Goal: Transaction & Acquisition: Purchase product/service

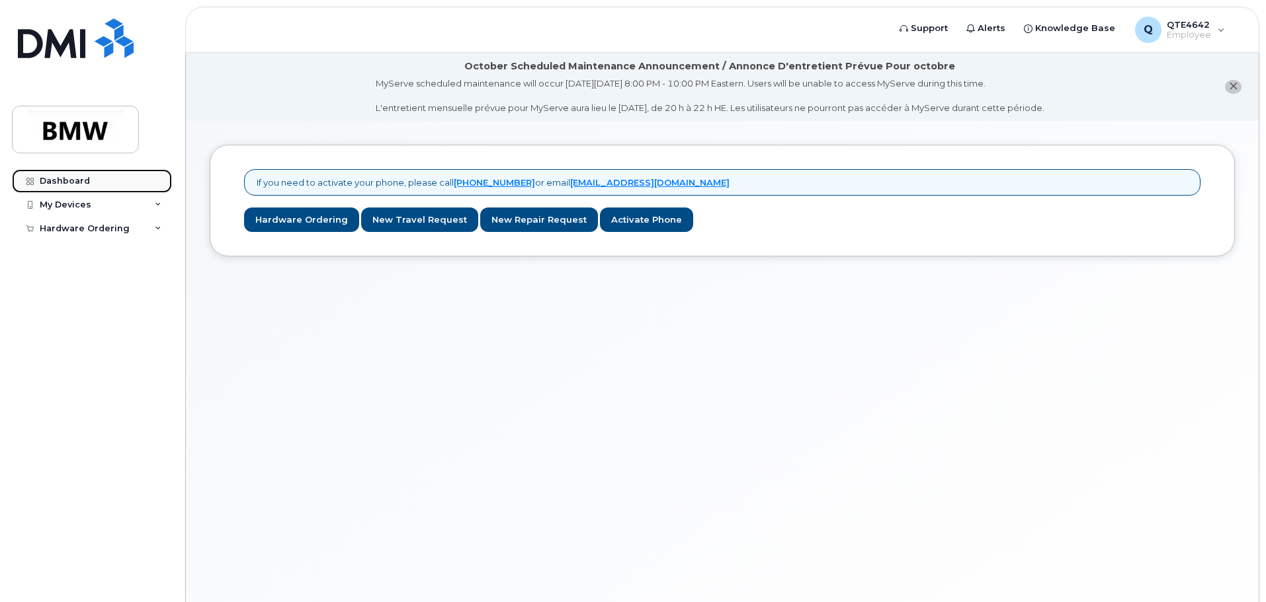
click at [94, 190] on link "Dashboard" at bounding box center [92, 181] width 160 height 24
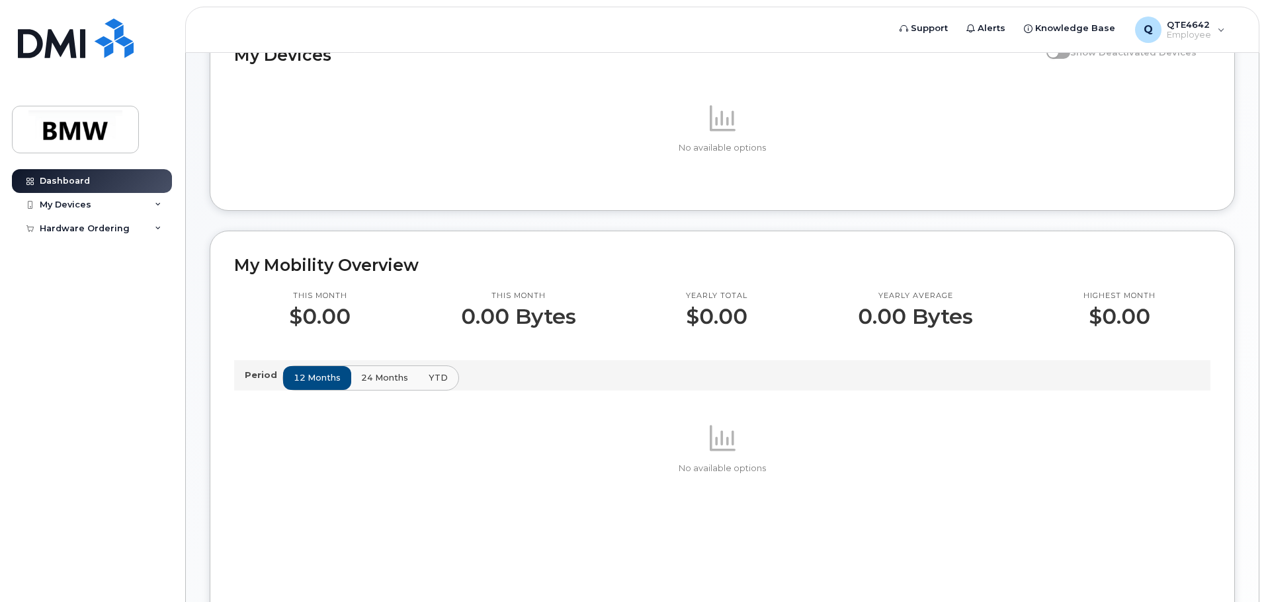
scroll to position [167, 0]
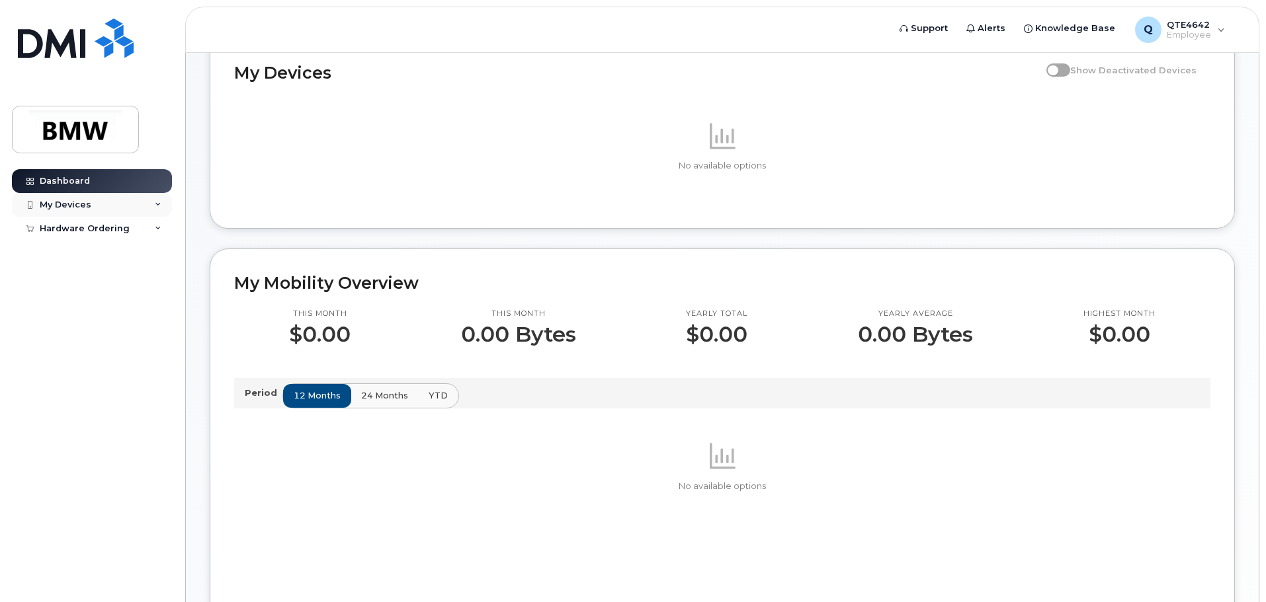
click at [120, 216] on div "My Devices" at bounding box center [92, 205] width 160 height 24
click at [116, 250] on div "Hardware Ordering" at bounding box center [85, 254] width 90 height 11
click at [77, 283] on div "New Order" at bounding box center [71, 278] width 50 height 12
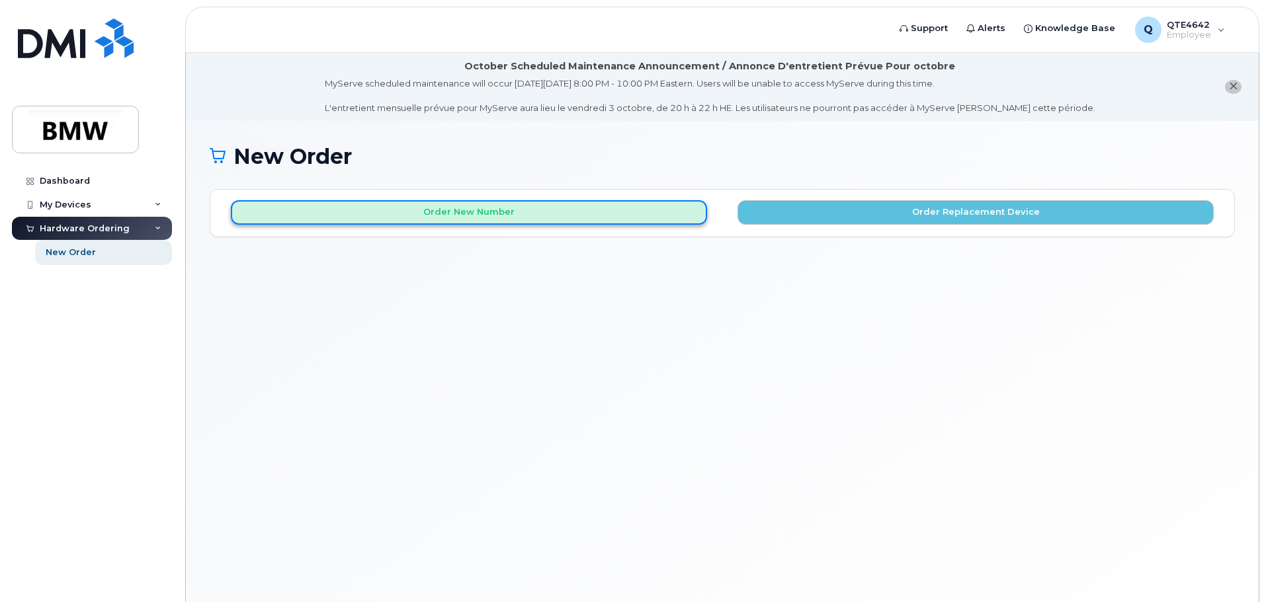
click at [282, 206] on button "Order New Number" at bounding box center [469, 212] width 476 height 24
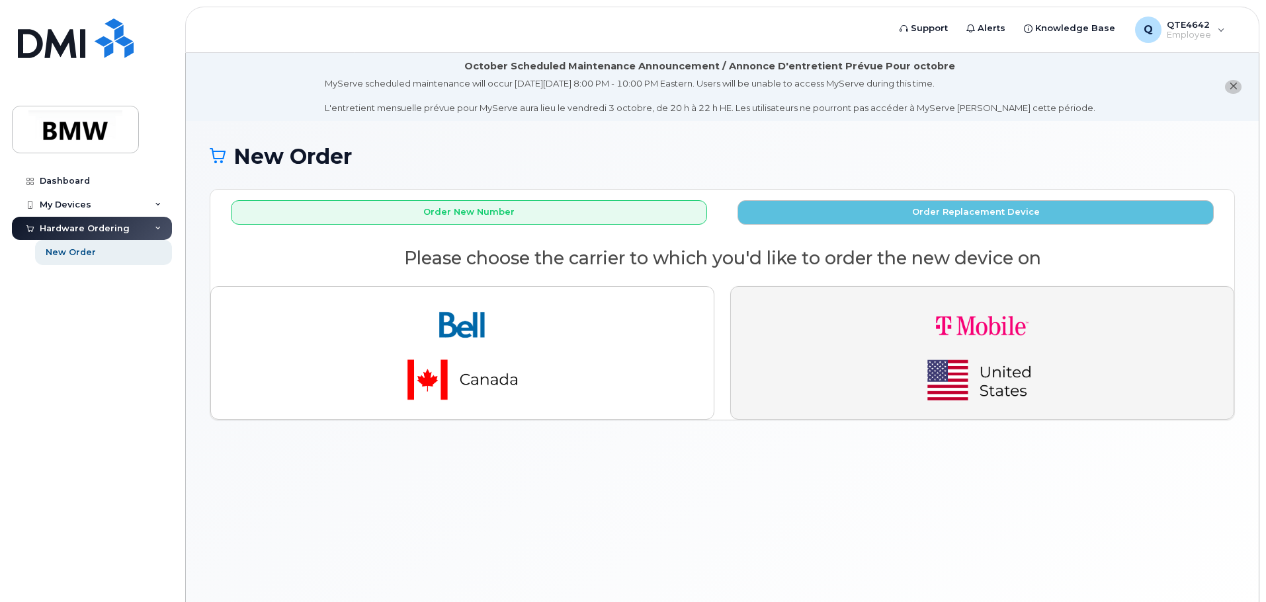
click at [824, 303] on button "button" at bounding box center [982, 353] width 504 height 134
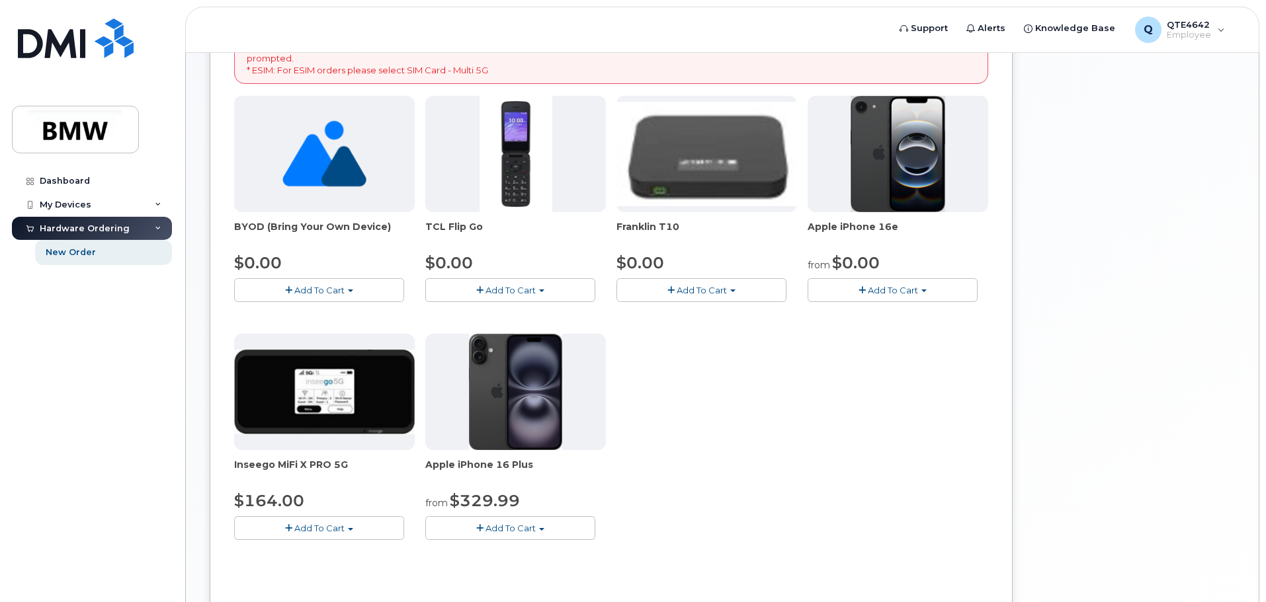
scroll to position [331, 0]
click at [872, 284] on span "Add To Cart" at bounding box center [893, 289] width 50 height 11
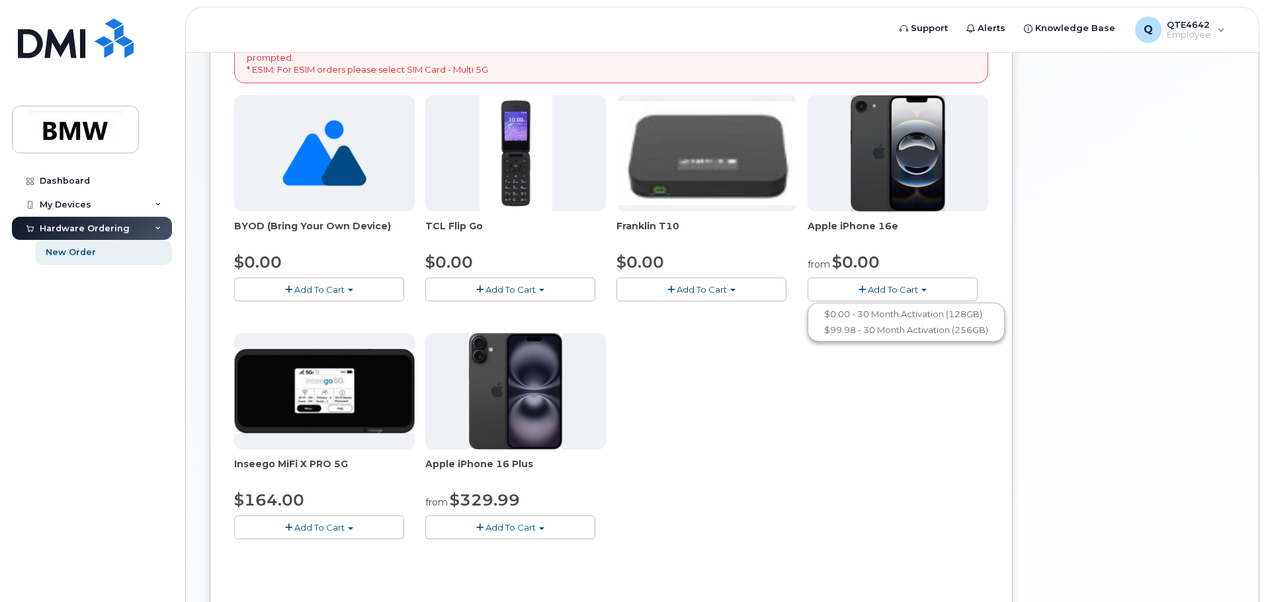
click at [848, 383] on div "BYOD (Bring Your Own Device) $0.00 Add To Cart $0.00 - Activation TCL Flip Go $…" at bounding box center [611, 328] width 754 height 466
click at [889, 296] on button "Add To Cart" at bounding box center [892, 289] width 170 height 23
click at [867, 319] on link "$0.00 - 30 Month Activation (128GB)" at bounding box center [906, 314] width 190 height 17
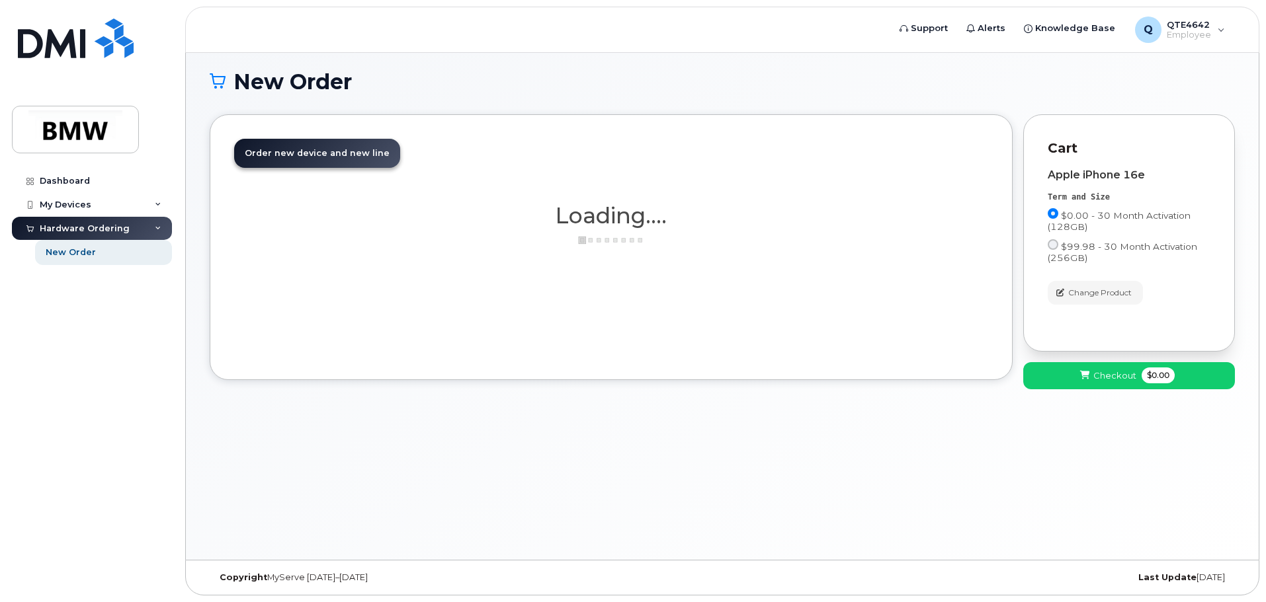
scroll to position [75, 0]
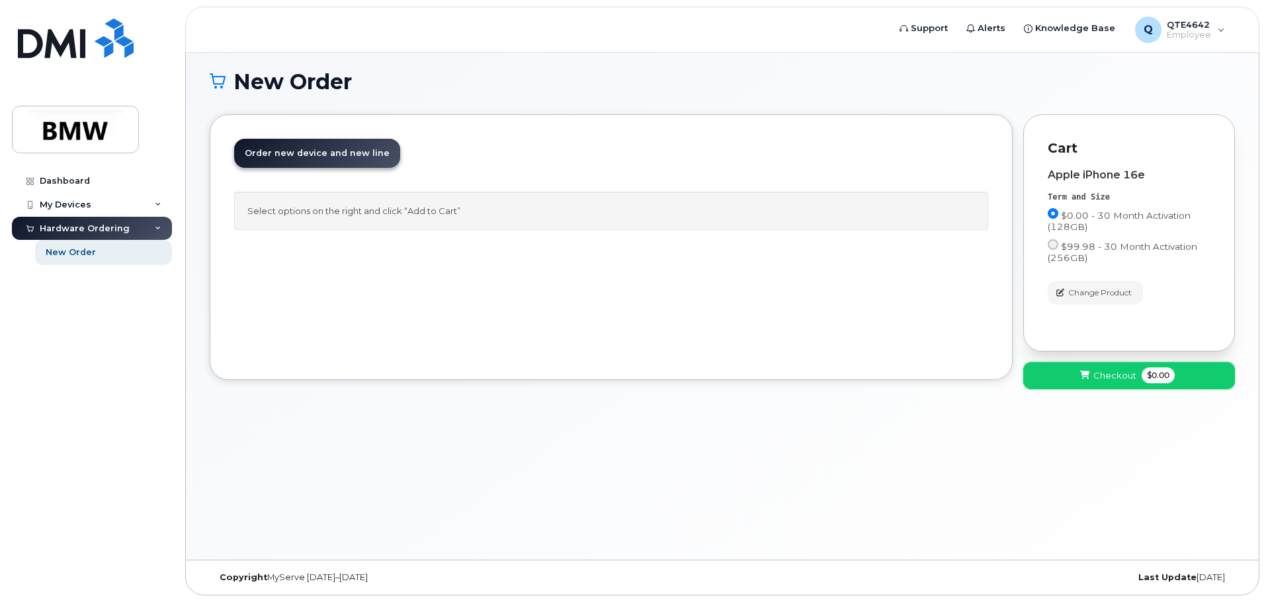
click at [1099, 370] on span "Checkout" at bounding box center [1114, 376] width 43 height 13
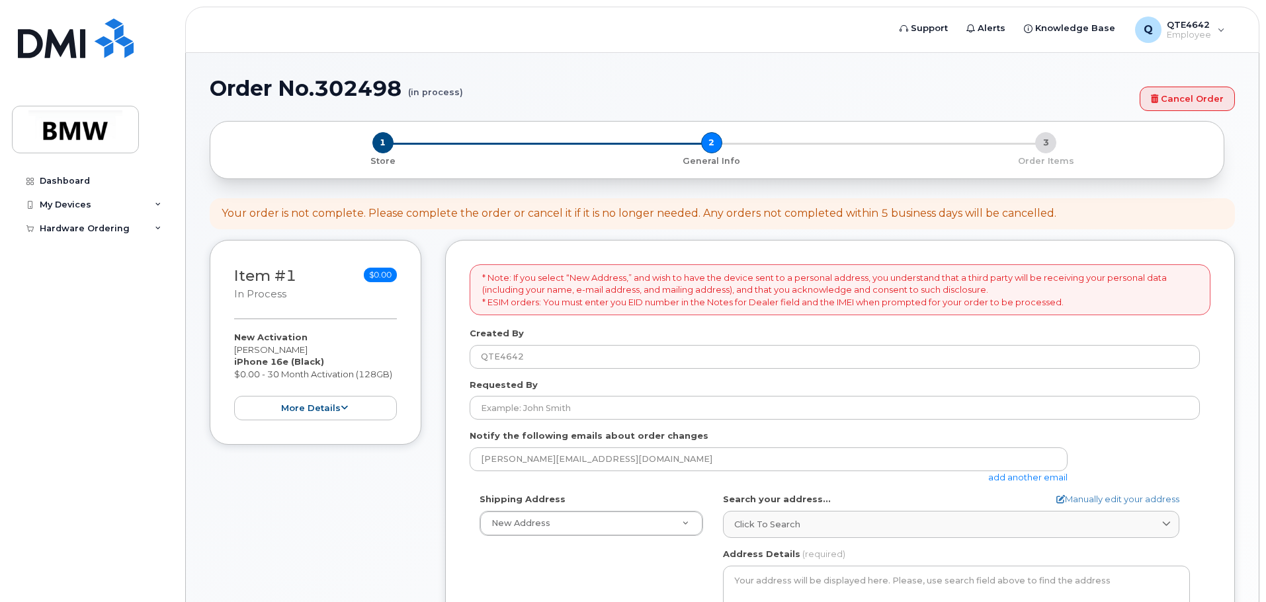
select select
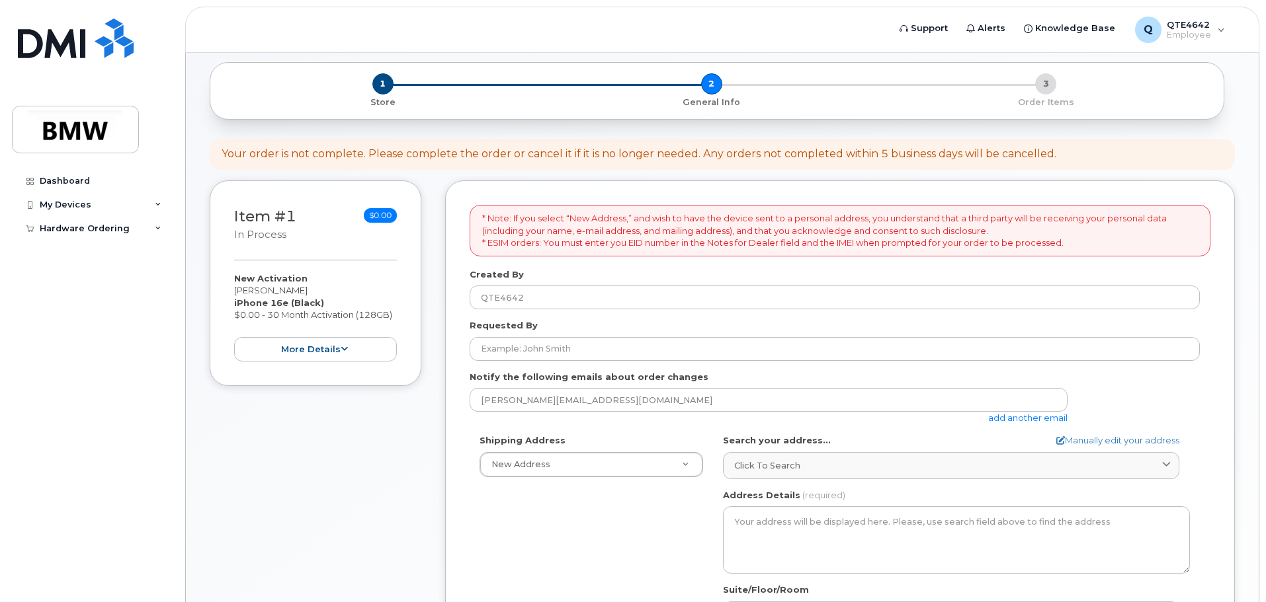
scroll to position [132, 0]
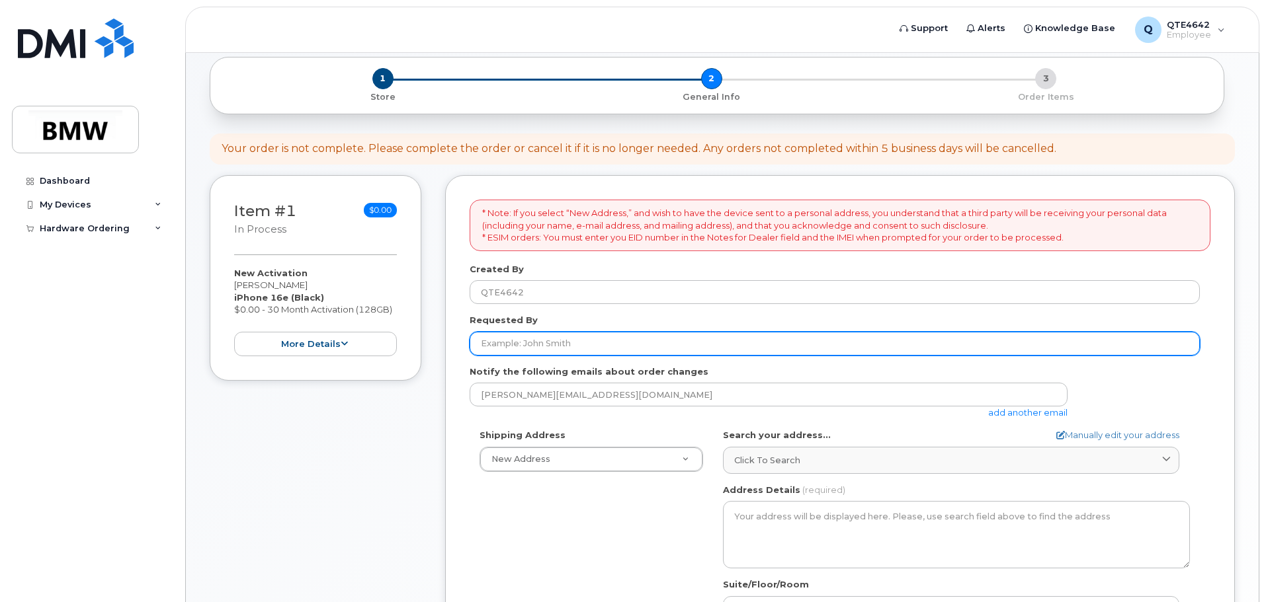
click at [911, 346] on input "Requested By" at bounding box center [834, 344] width 730 height 24
type input "j"
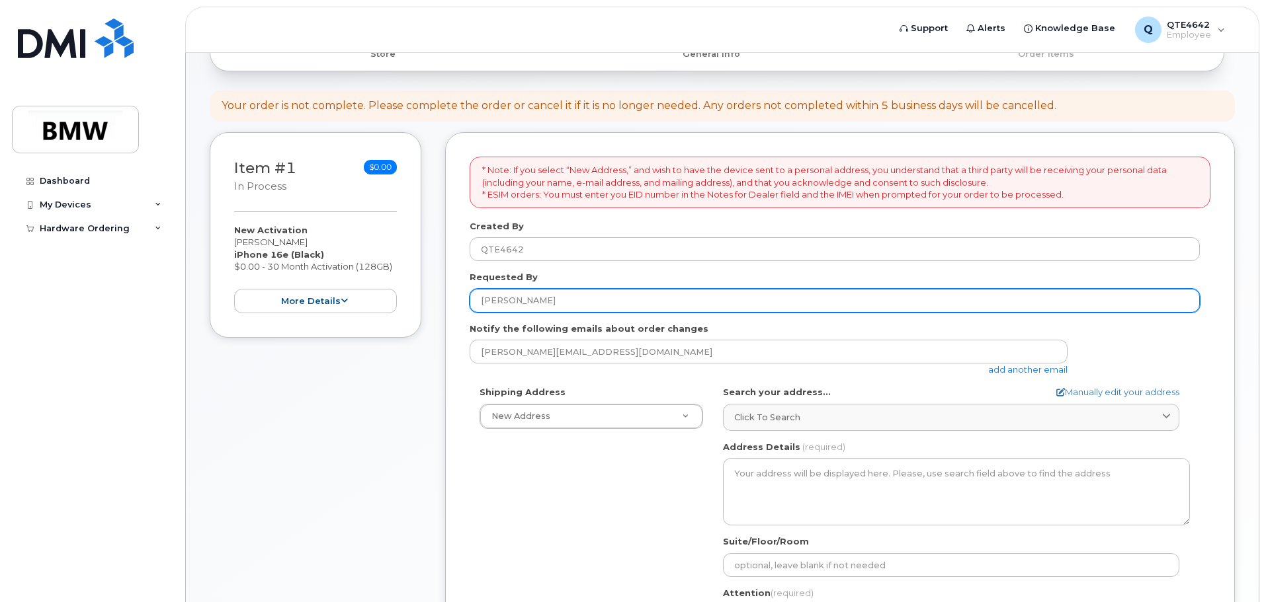
scroll to position [198, 0]
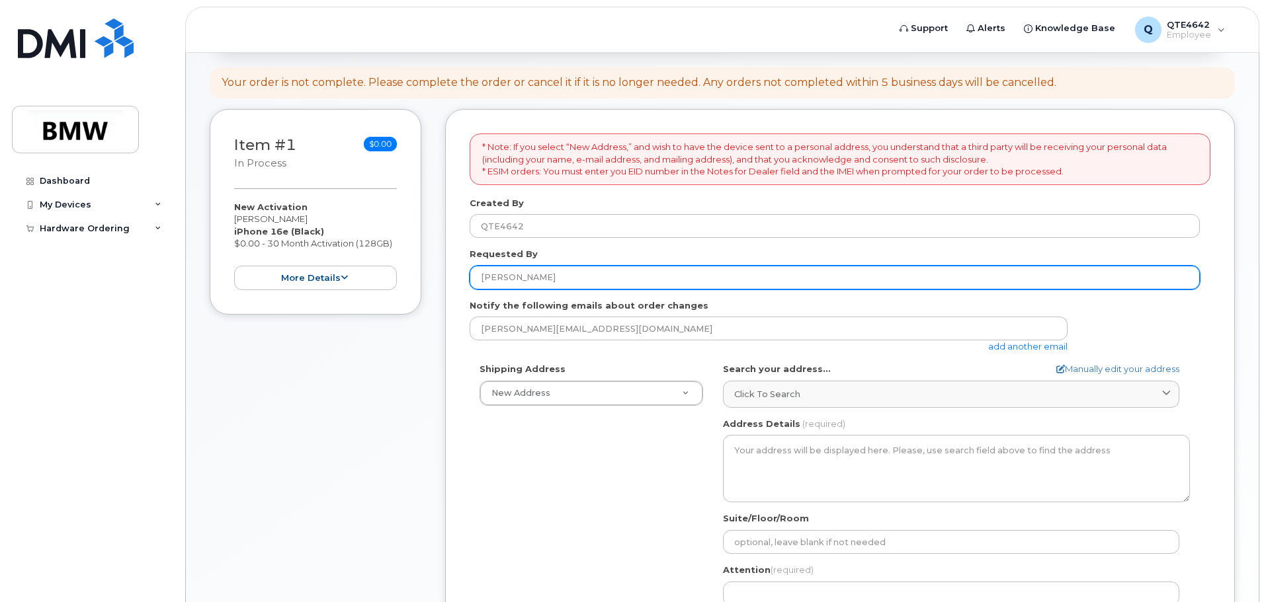
type input "[PERSON_NAME]"
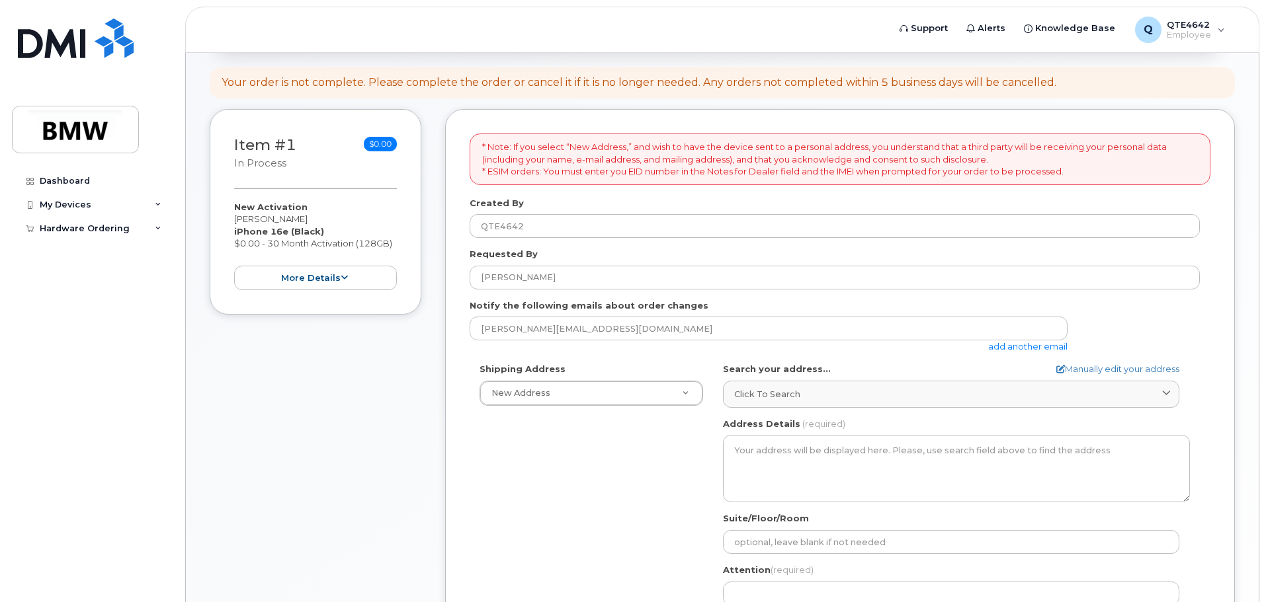
click at [893, 345] on div "johnnie.houston@bmwmc.com add another email" at bounding box center [773, 335] width 608 height 36
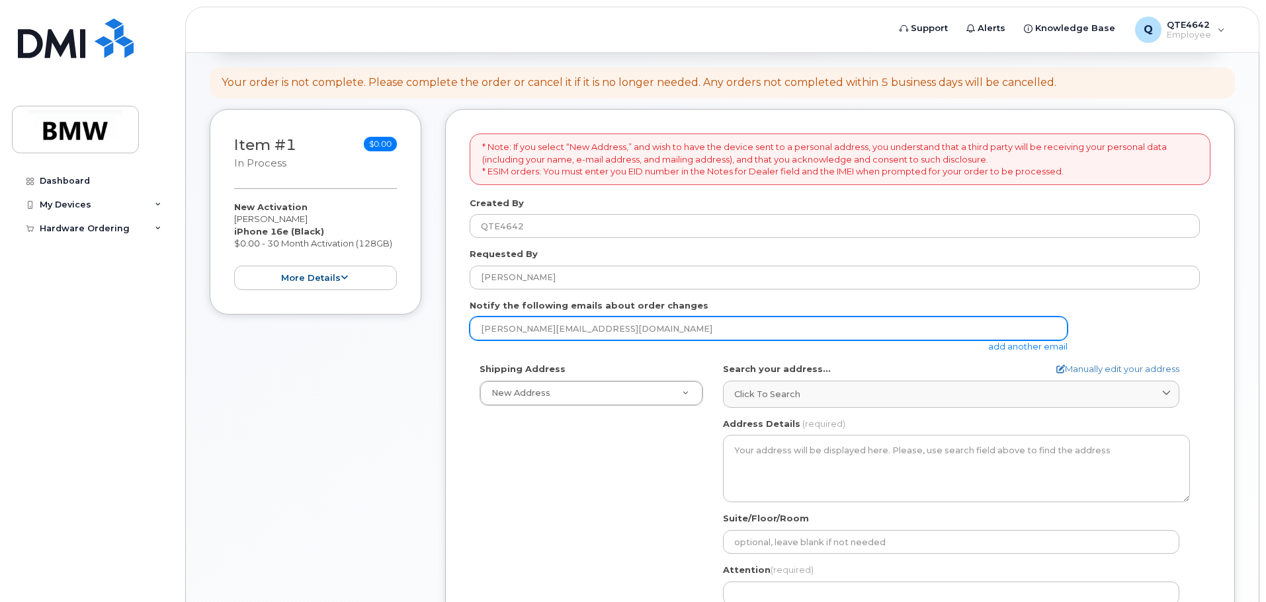
click at [897, 339] on input "johnnie.houston@bmwmc.com" at bounding box center [768, 329] width 598 height 24
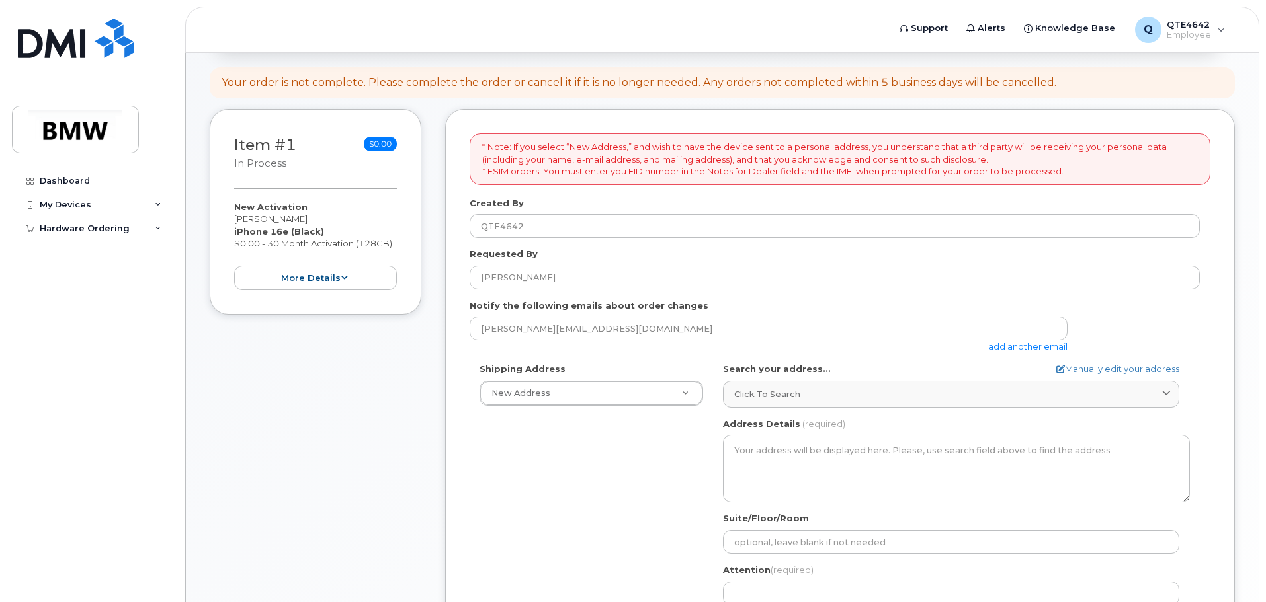
click at [706, 383] on div "Shipping Address New Address New Address BMW MC Plant BMW North America Financi…" at bounding box center [590, 384] width 243 height 43
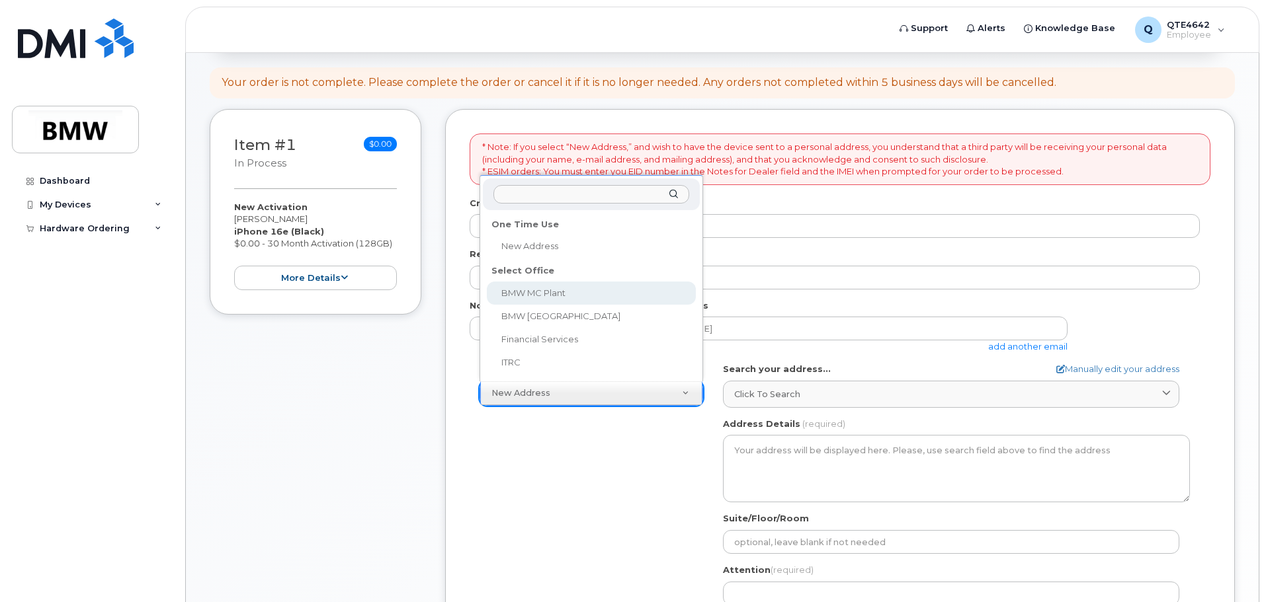
select select
type textarea "1400 Highway 101 S GREER SC 29651-6731 UNITED STATES Greer South Carolina 29651…"
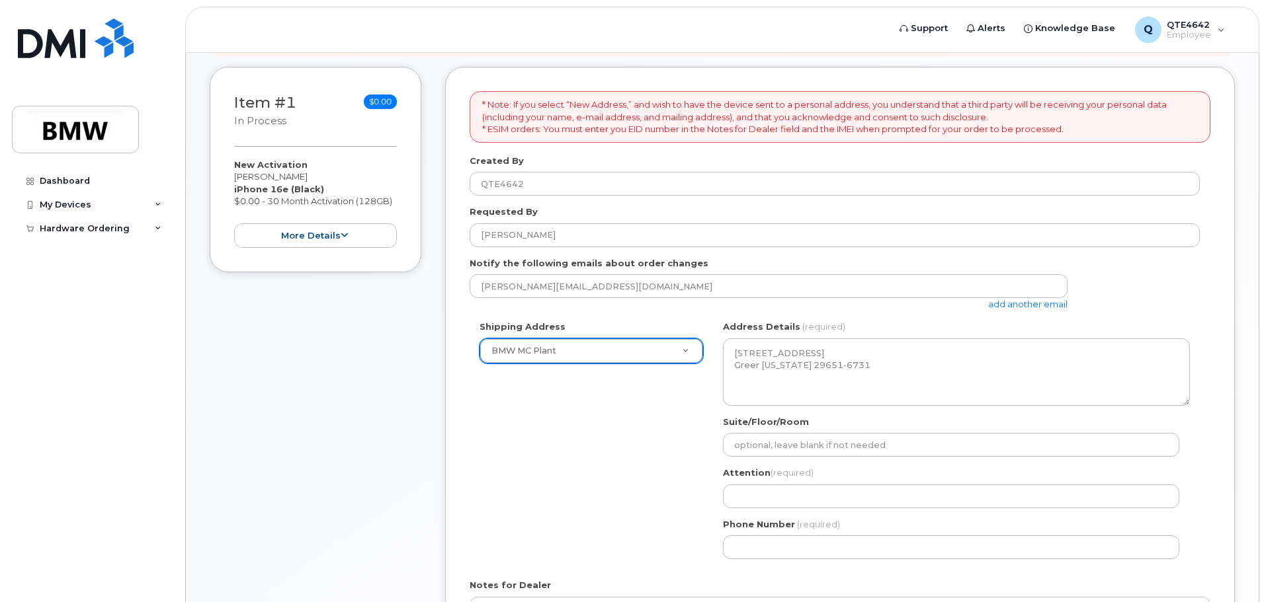
scroll to position [265, 0]
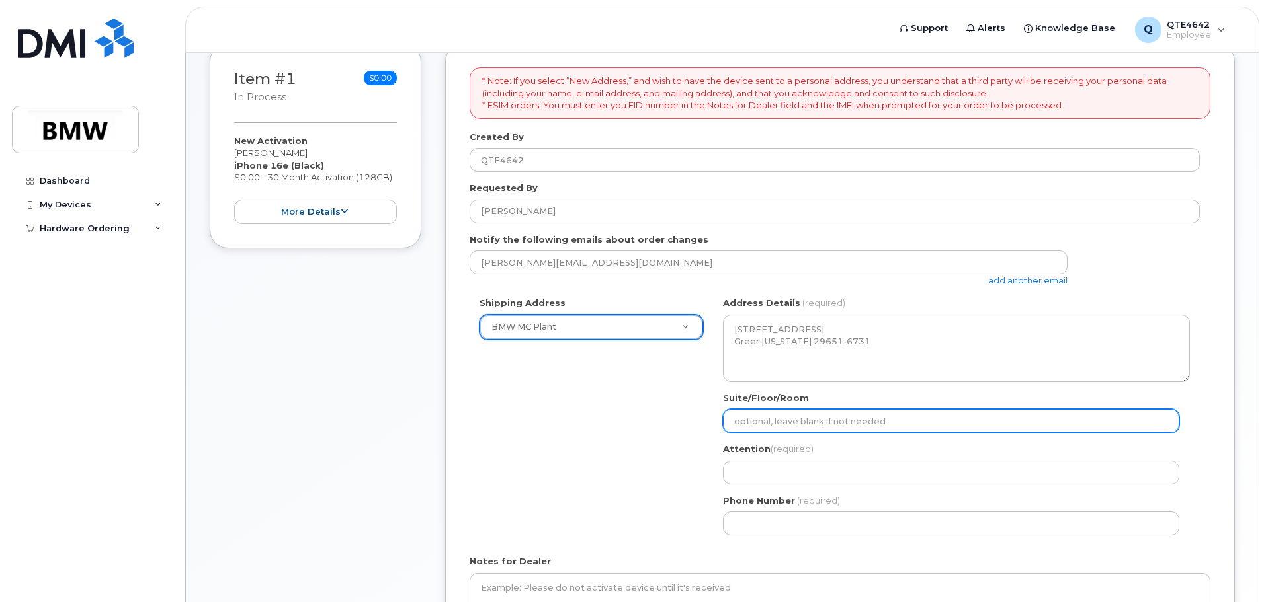
click at [756, 421] on input "Suite/Floor/Room" at bounding box center [951, 421] width 456 height 24
select select
type input "3"
select select
type input "32"
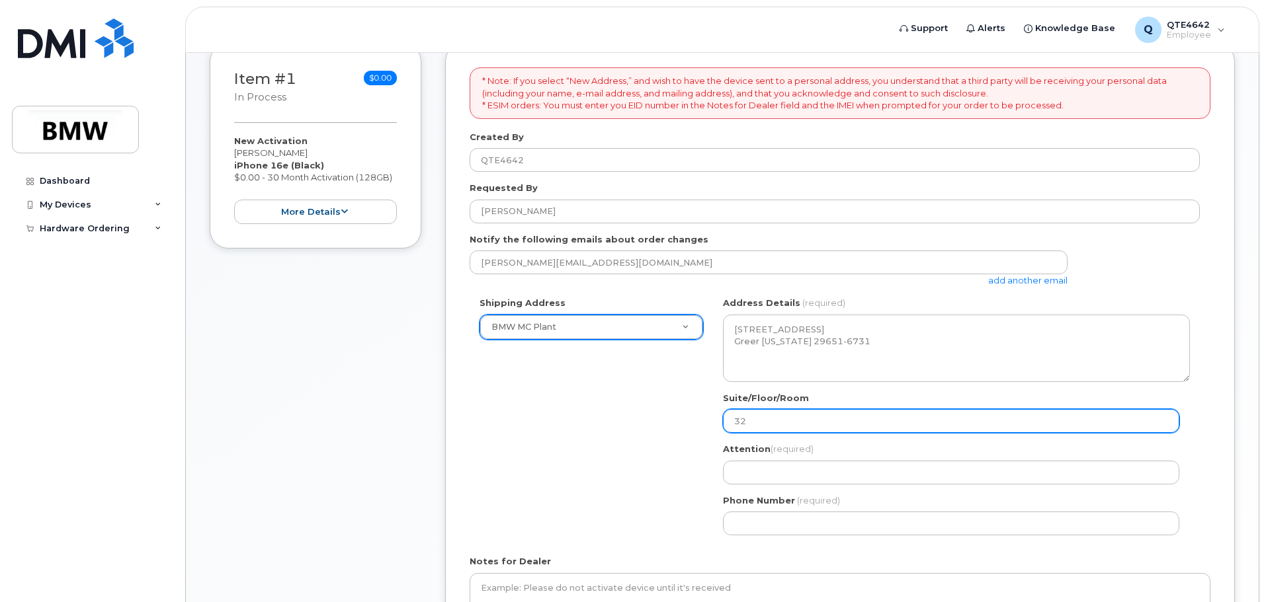
select select
type input "32."
select select
type input "32.w"
select select
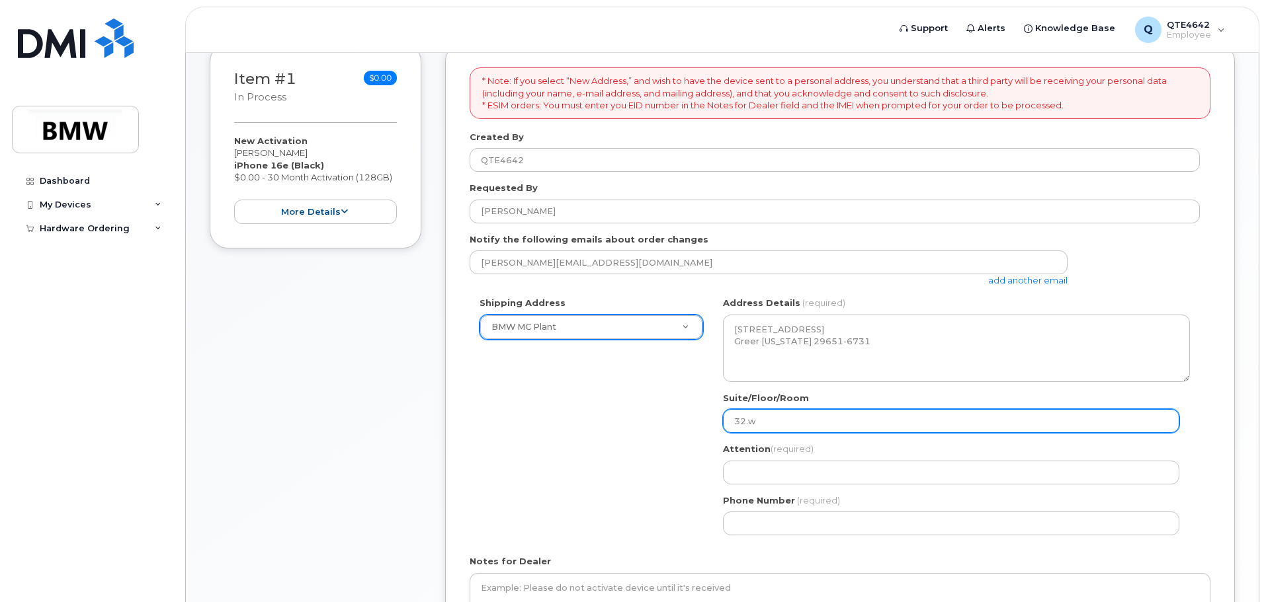
type input "32.wc"
select select
type input "32.w"
select select
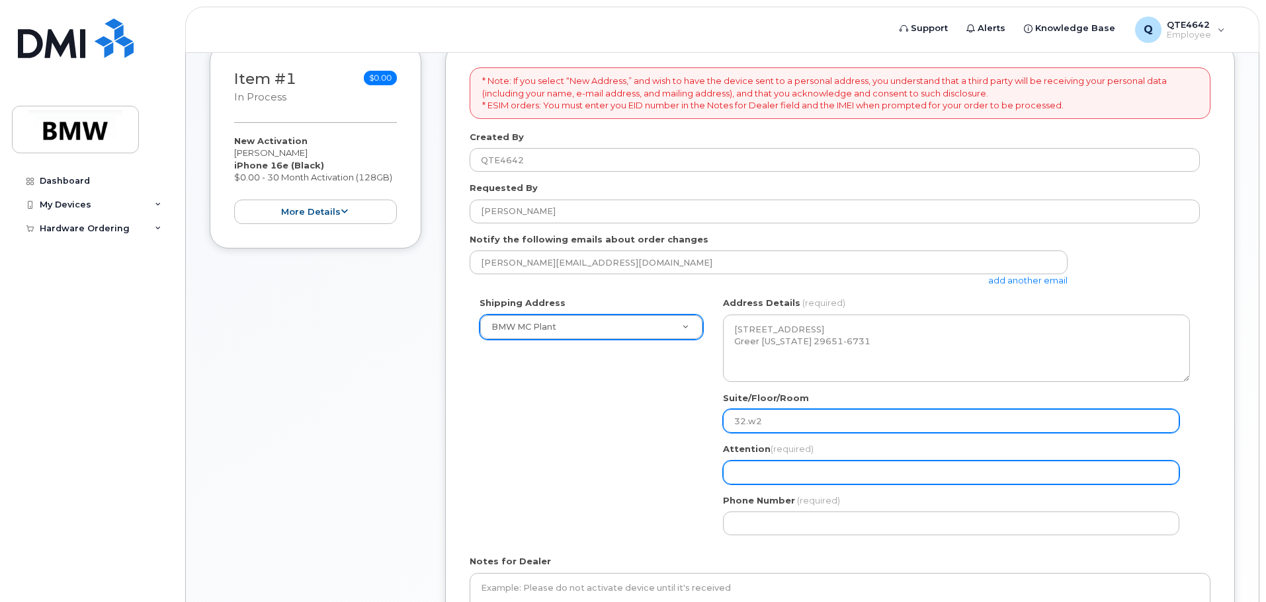
type input "32.w2"
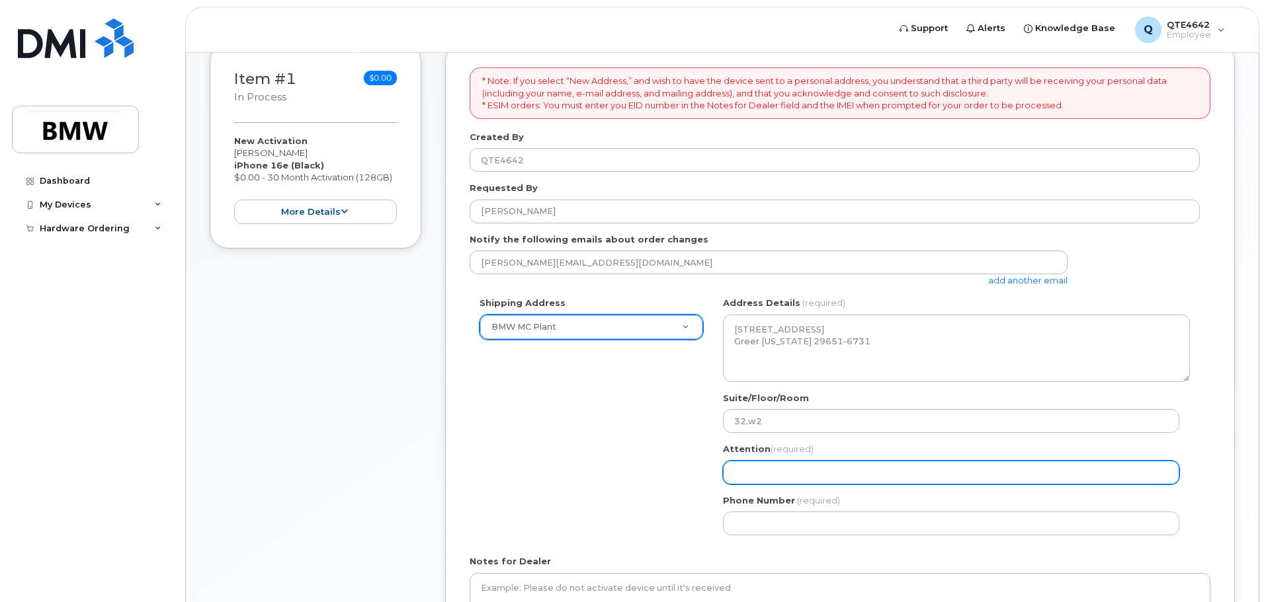
click at [760, 463] on input "Attention (required)" at bounding box center [951, 473] width 456 height 24
select select
type input "J"
select select
type input "Jo"
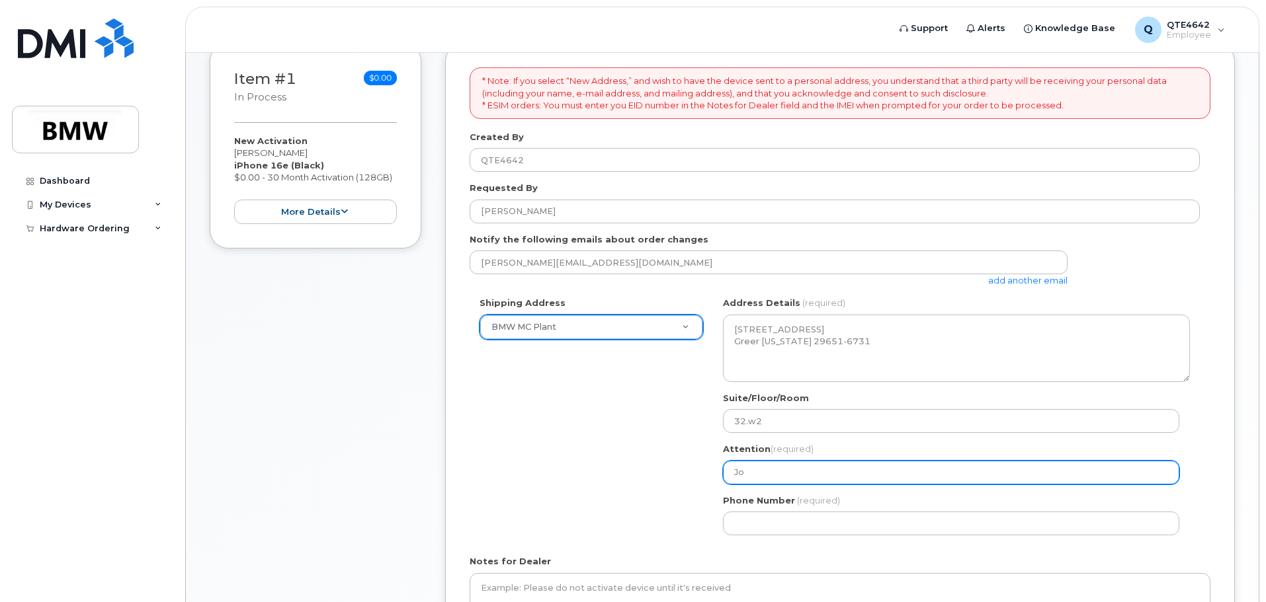
select select
type input "Joh"
select select
type input "John"
select select
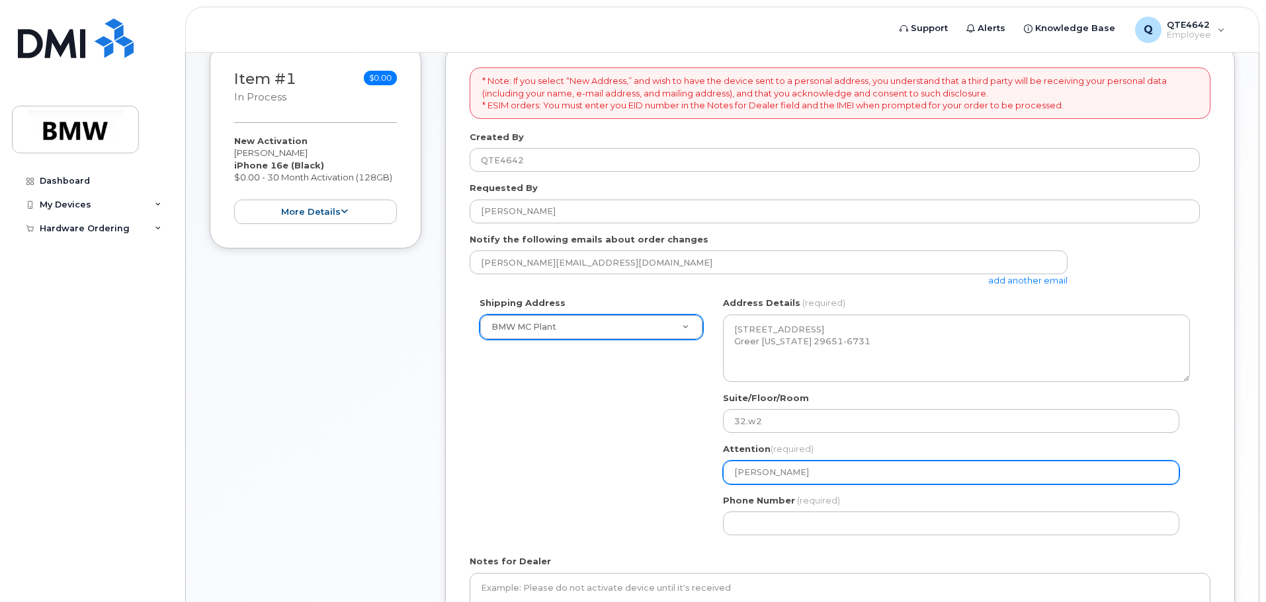
type input "Johnn"
select select
type input "Johnni"
select select
type input "Johnnie"
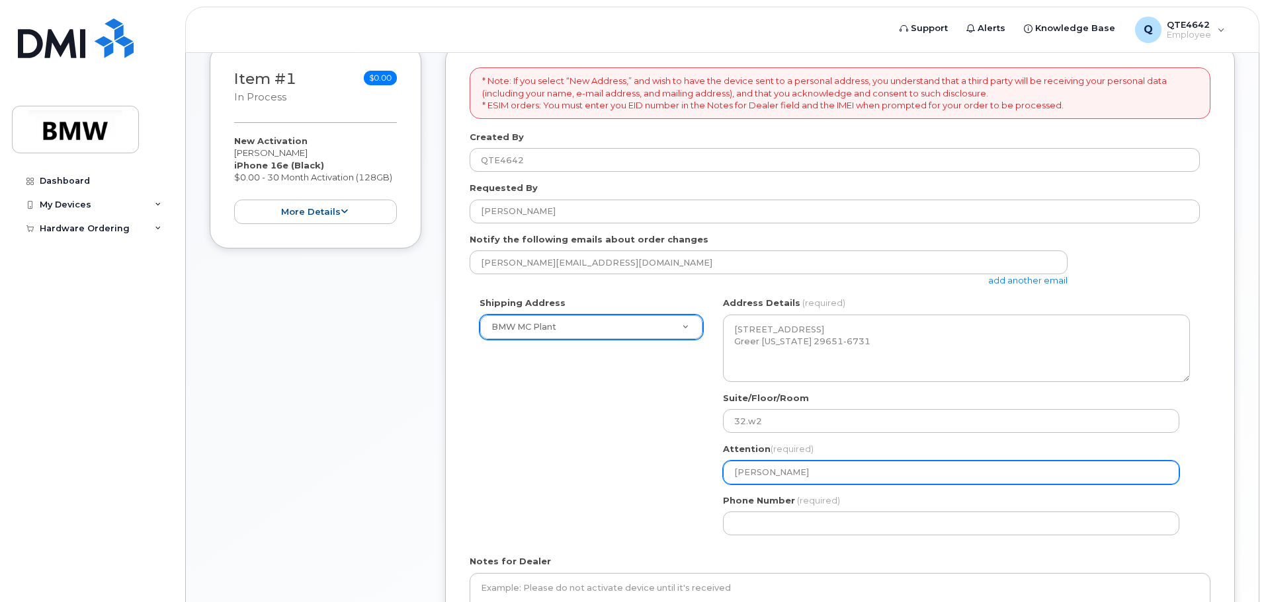
select select
type input "Johnnie H"
select select
type input "Johnnie Ho"
select select
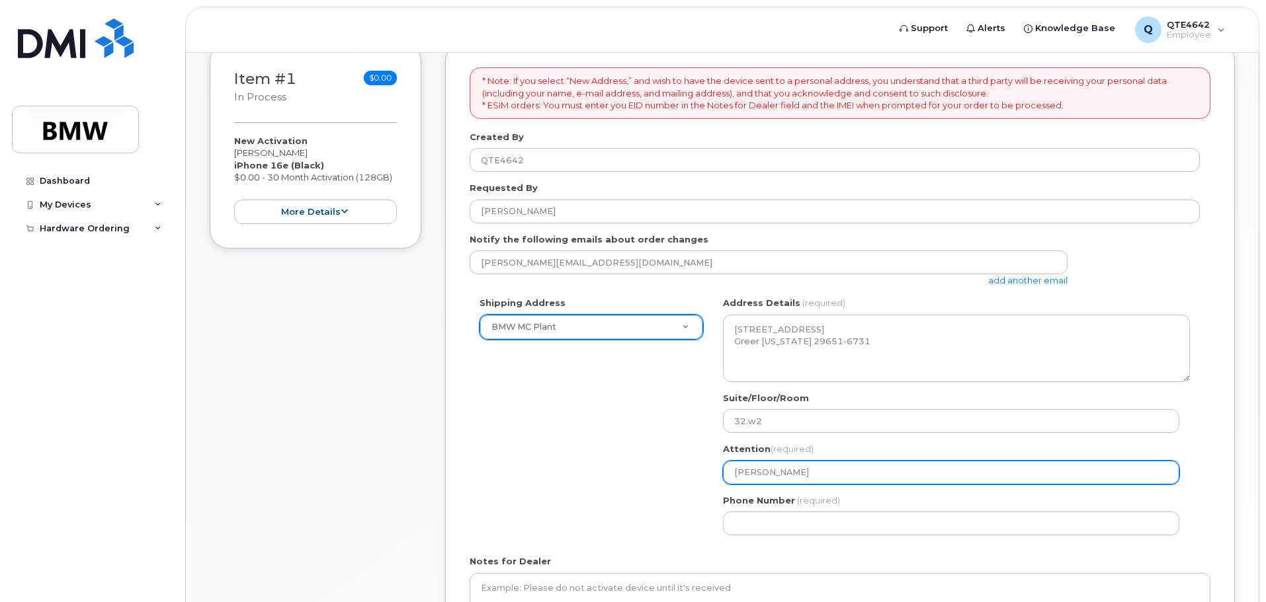
type input "Johnnie Hou"
select select
type input "Johnnie Hous"
select select
type input "Johnnie Houst"
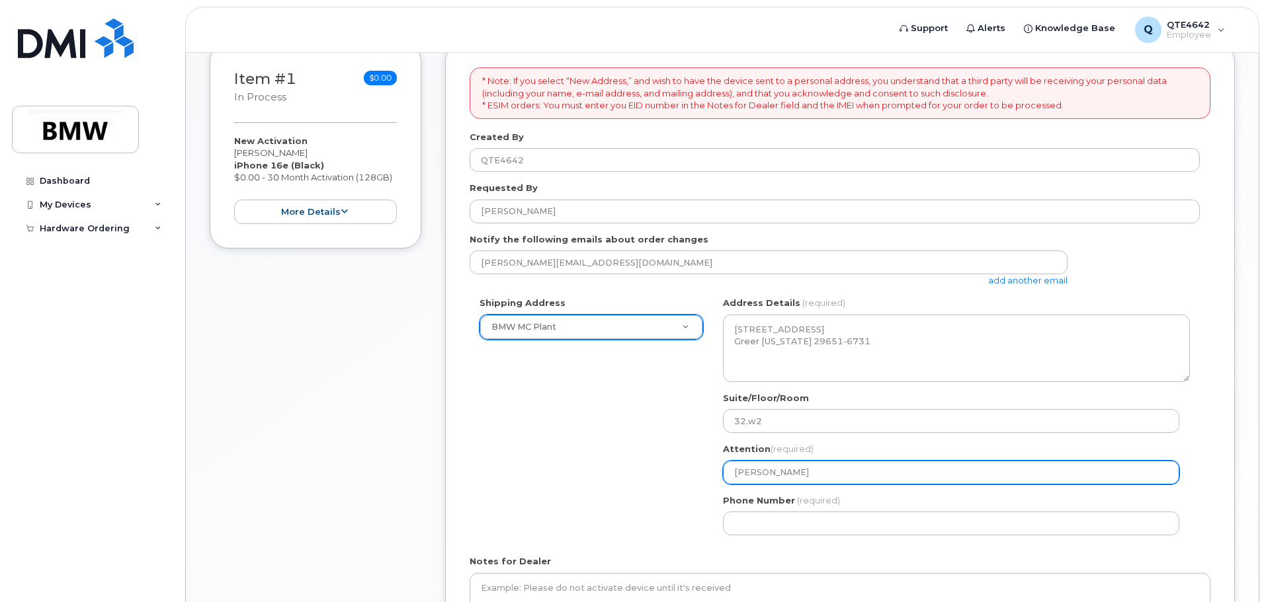
select select
type input "Johnnie Housto"
select select
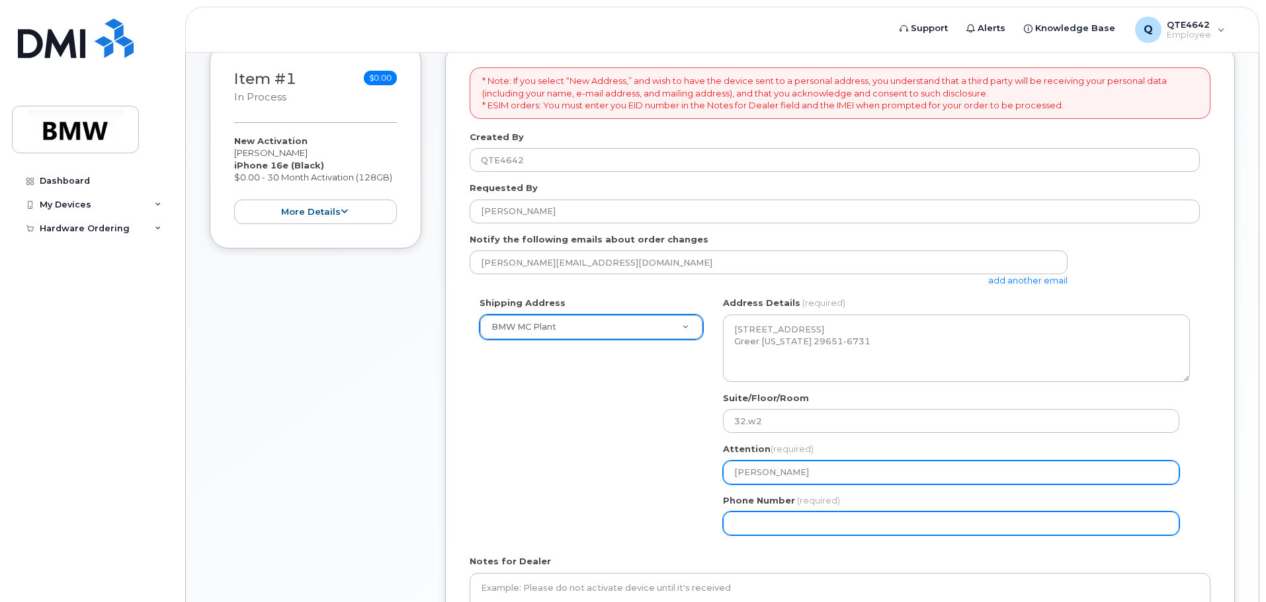
type input "Johnnie Houston"
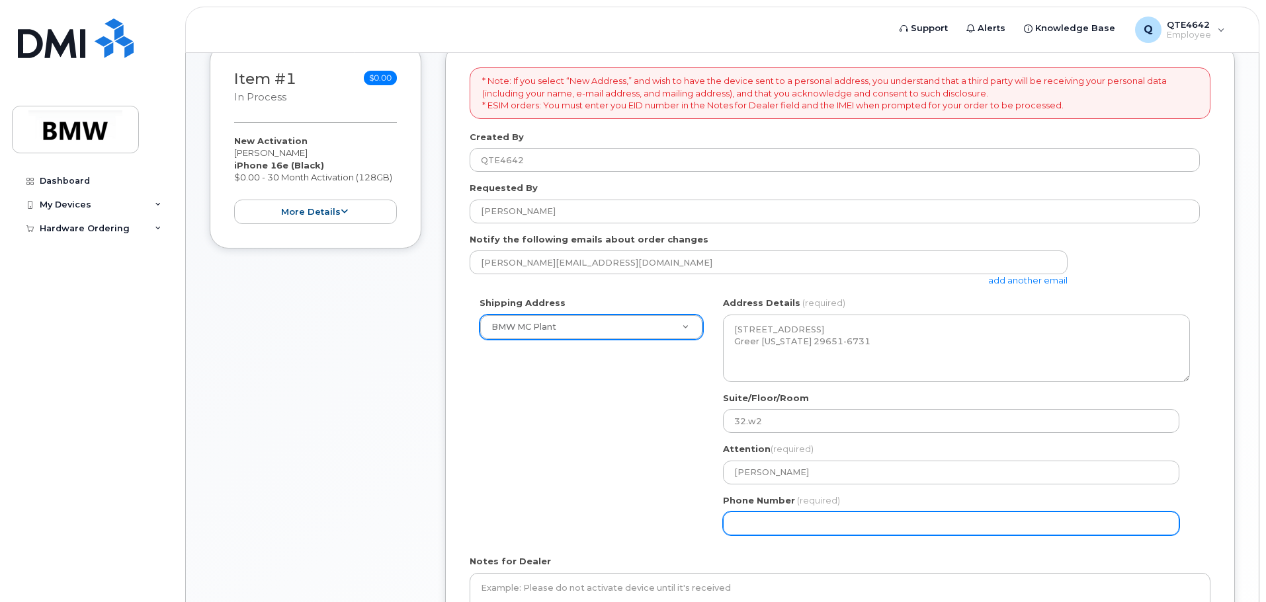
click at [777, 514] on input "Phone Number" at bounding box center [951, 524] width 456 height 24
select select
type input "864395380"
select select
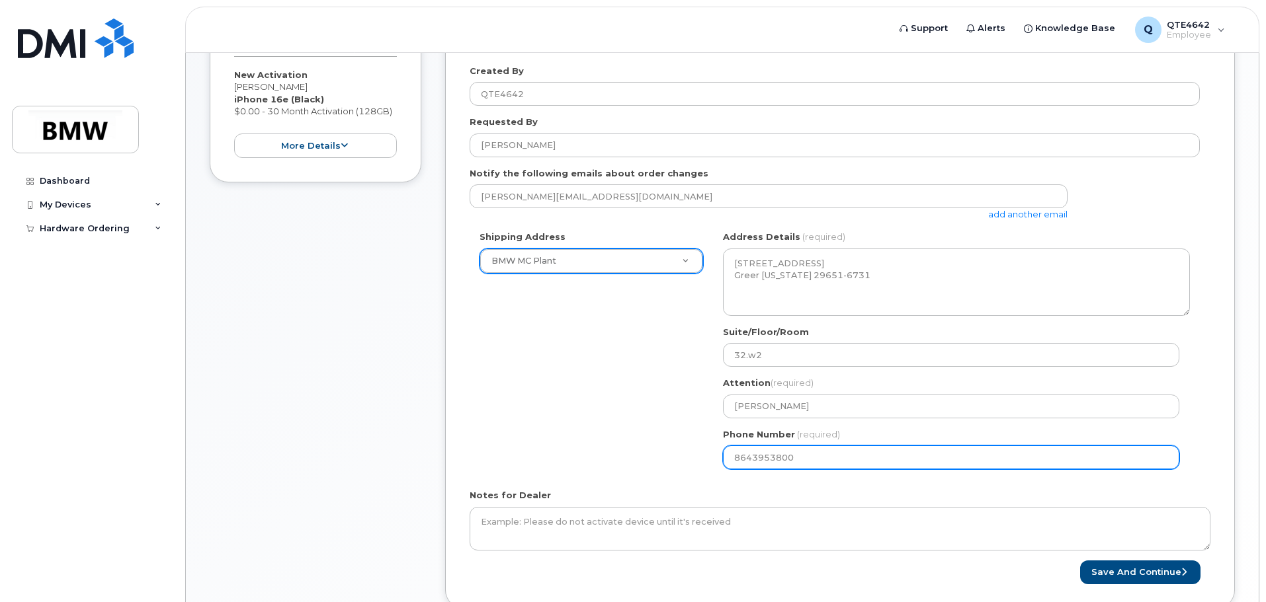
scroll to position [397, 0]
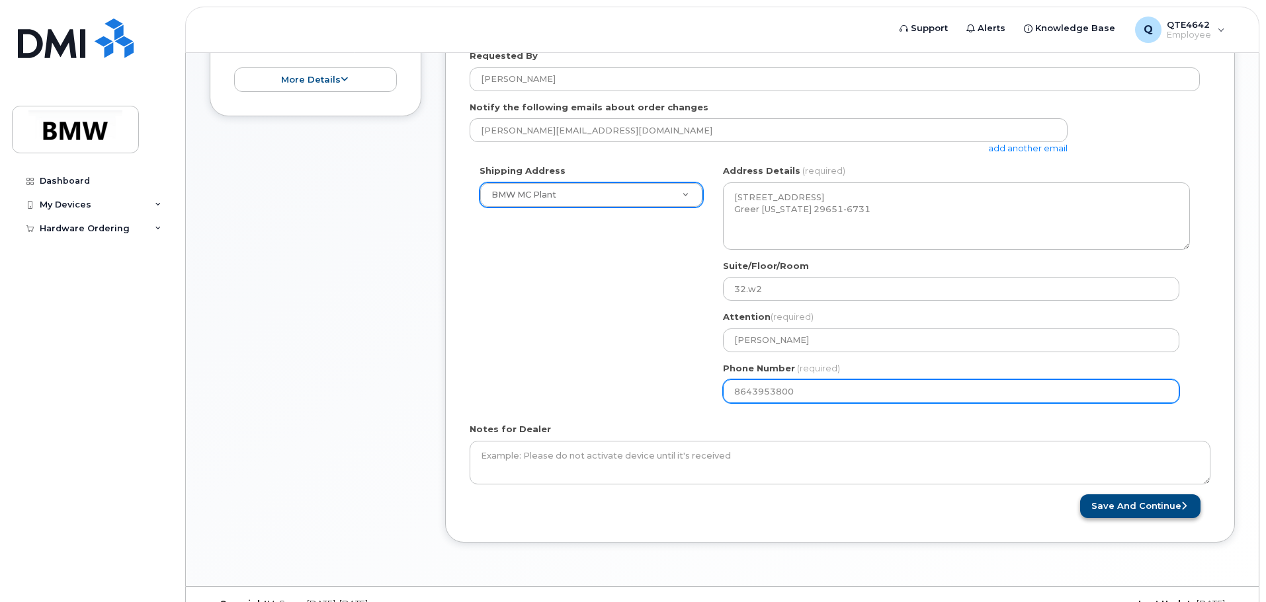
type input "8643953800"
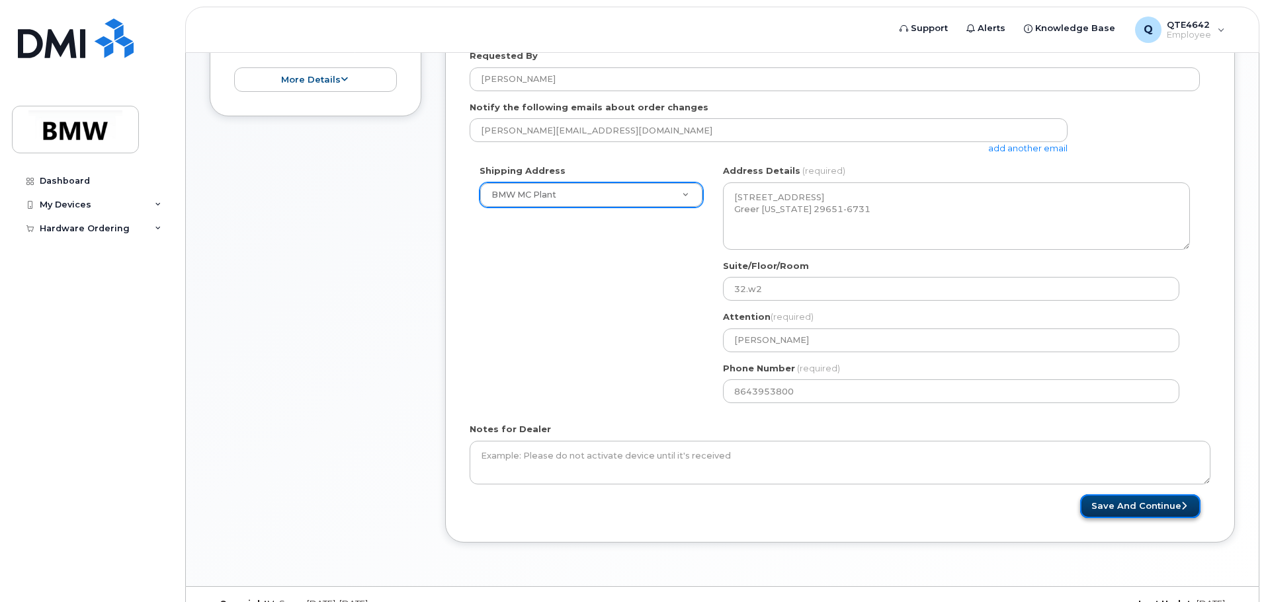
click at [1095, 499] on button "Save and Continue" at bounding box center [1140, 507] width 120 height 24
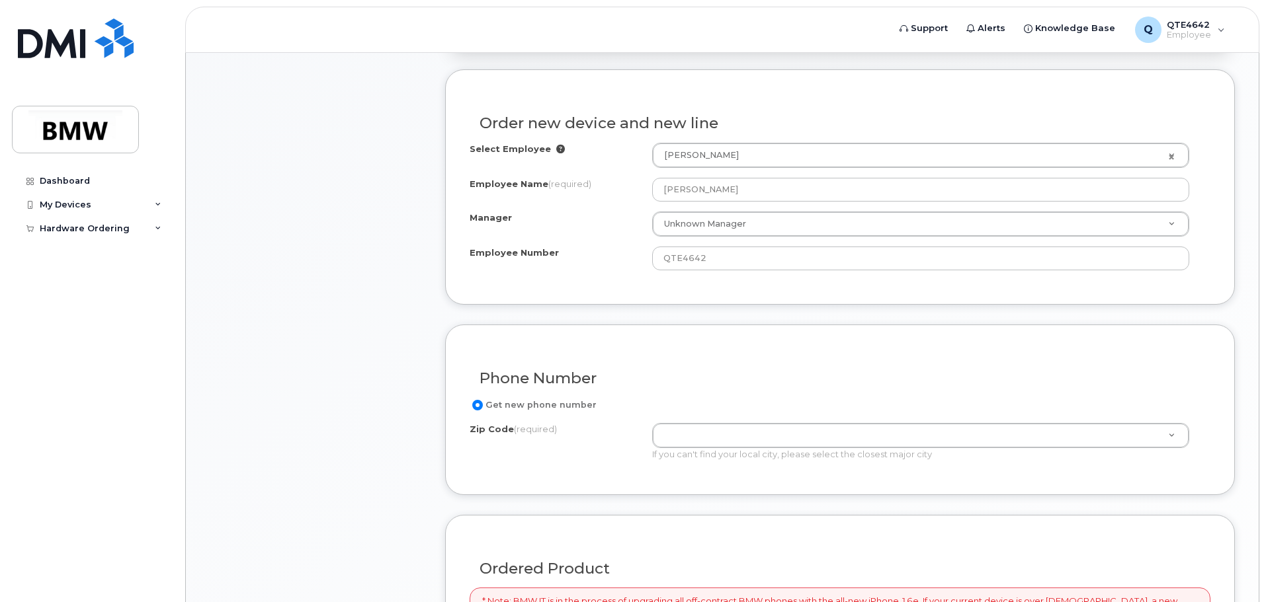
scroll to position [529, 0]
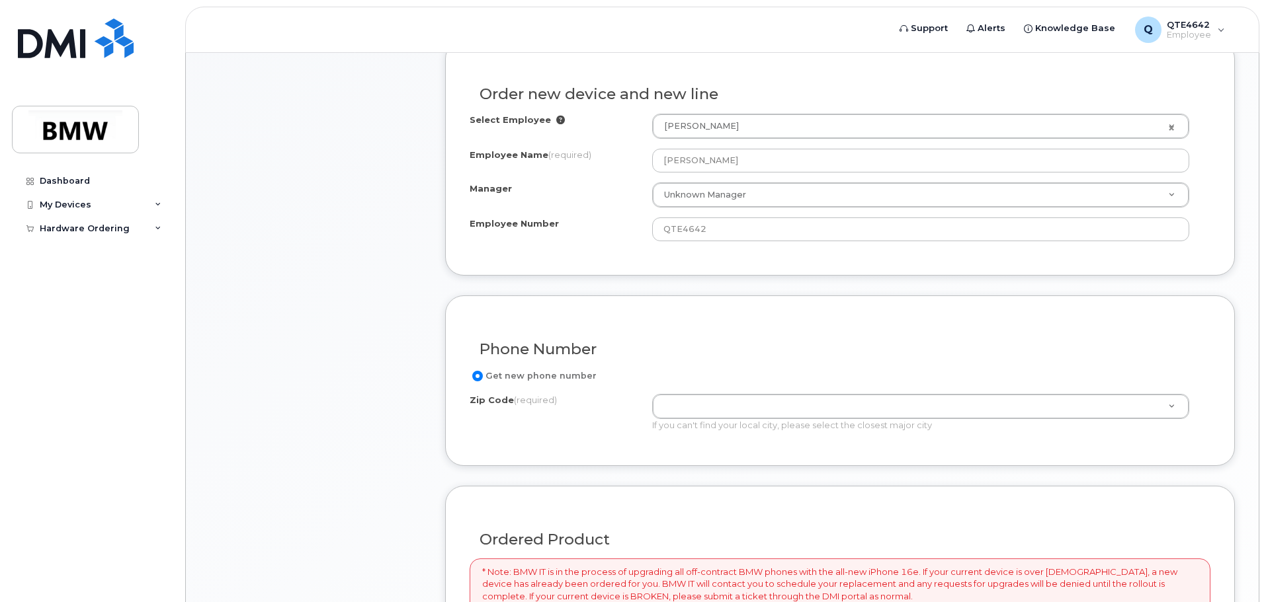
click at [704, 389] on div "Get new phone number Zip Code (required) Zip Code (required) Zip Code (required…" at bounding box center [839, 404] width 741 height 73
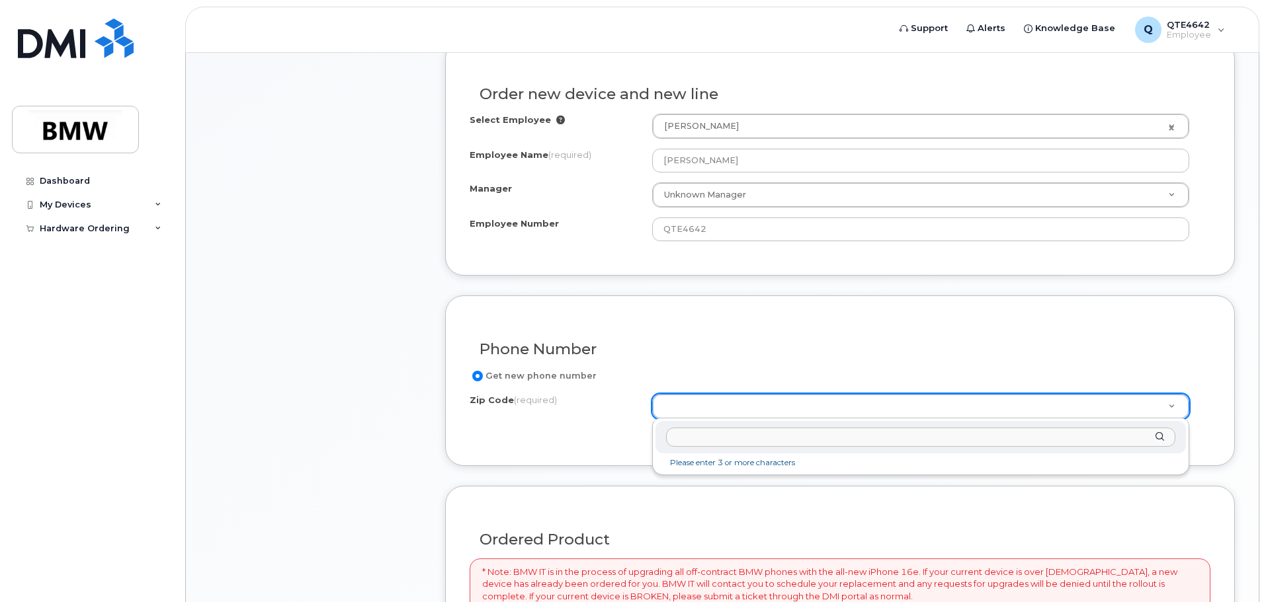
type input "8"
type input "864"
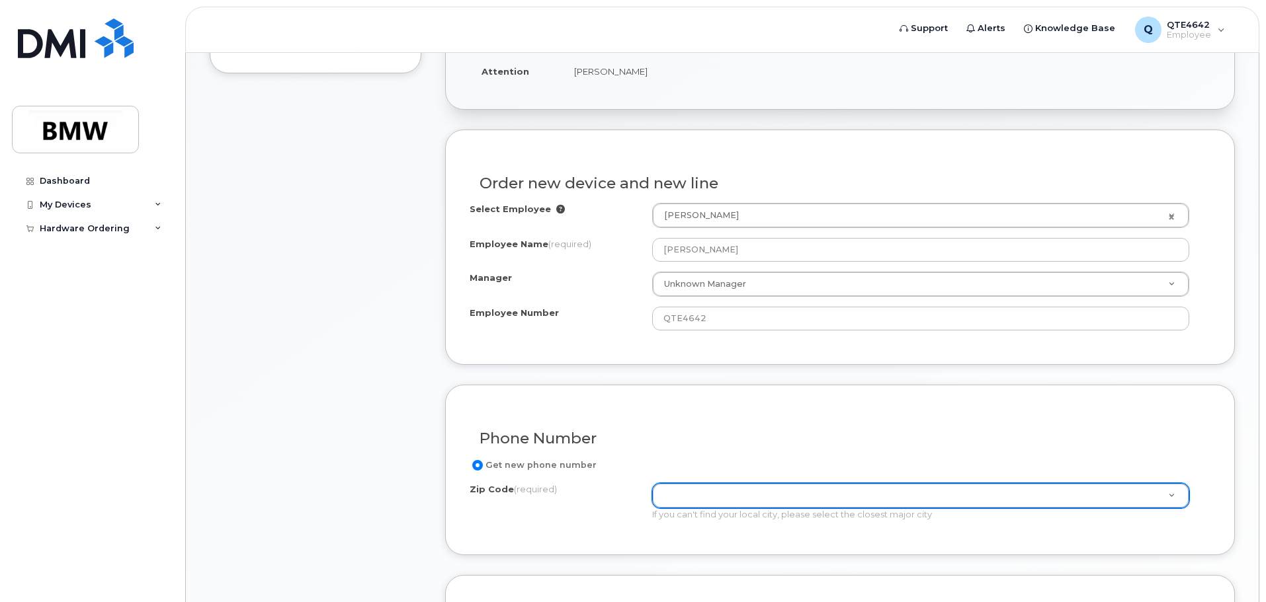
scroll to position [463, 0]
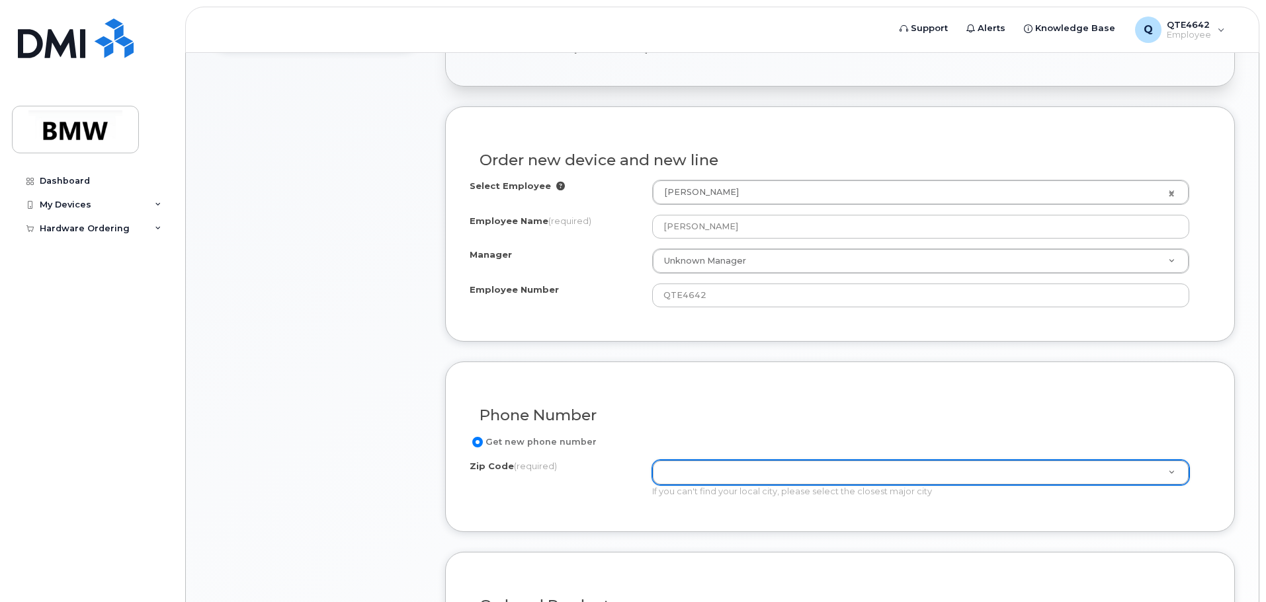
type input "8"
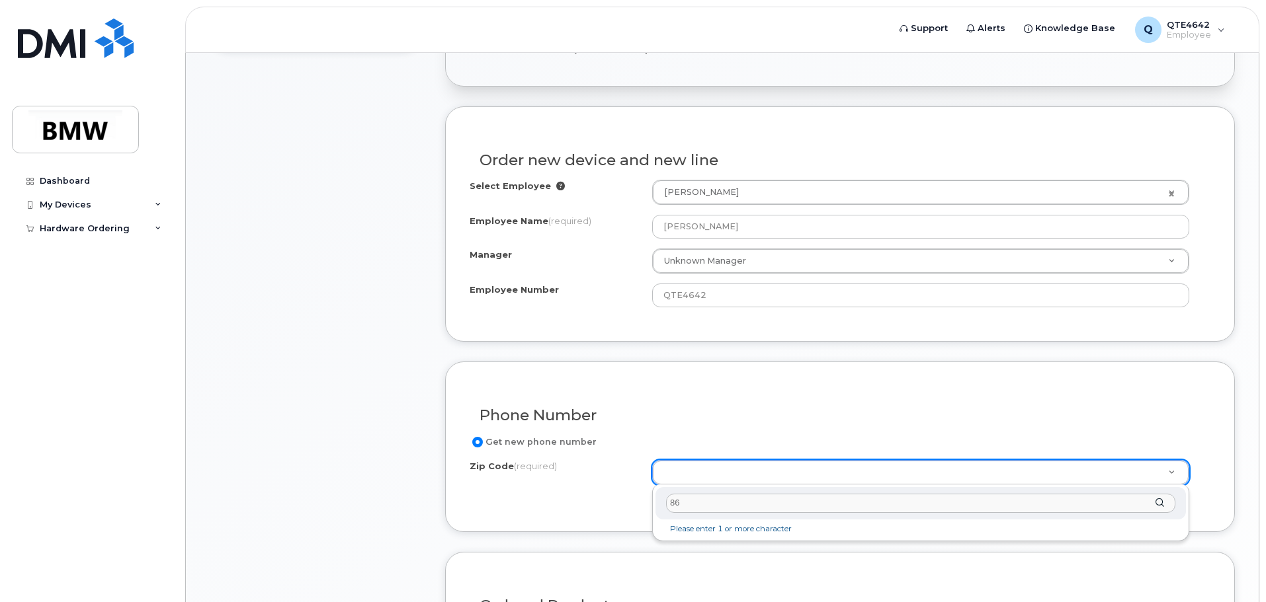
type input "864"
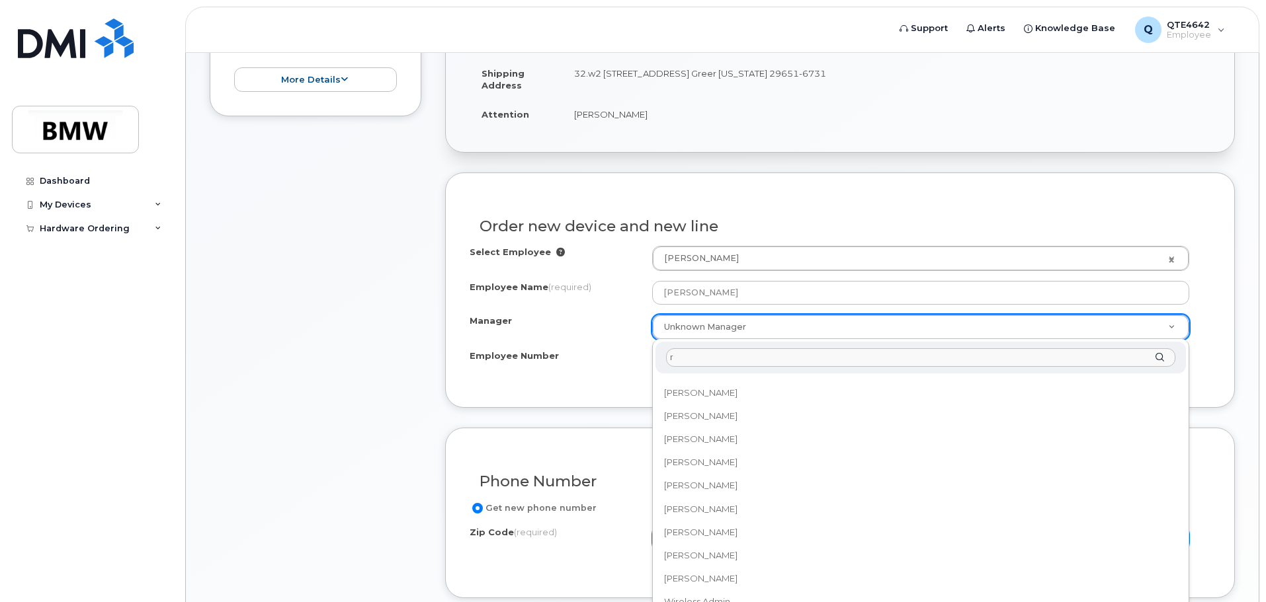
scroll to position [0, 0]
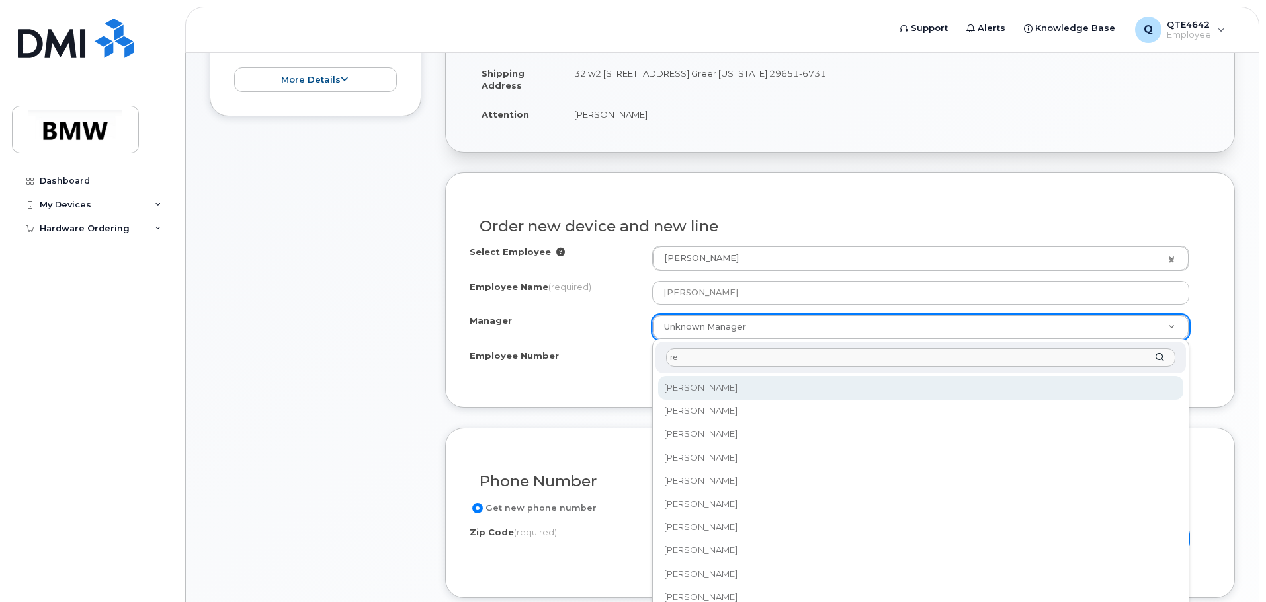
type input "r"
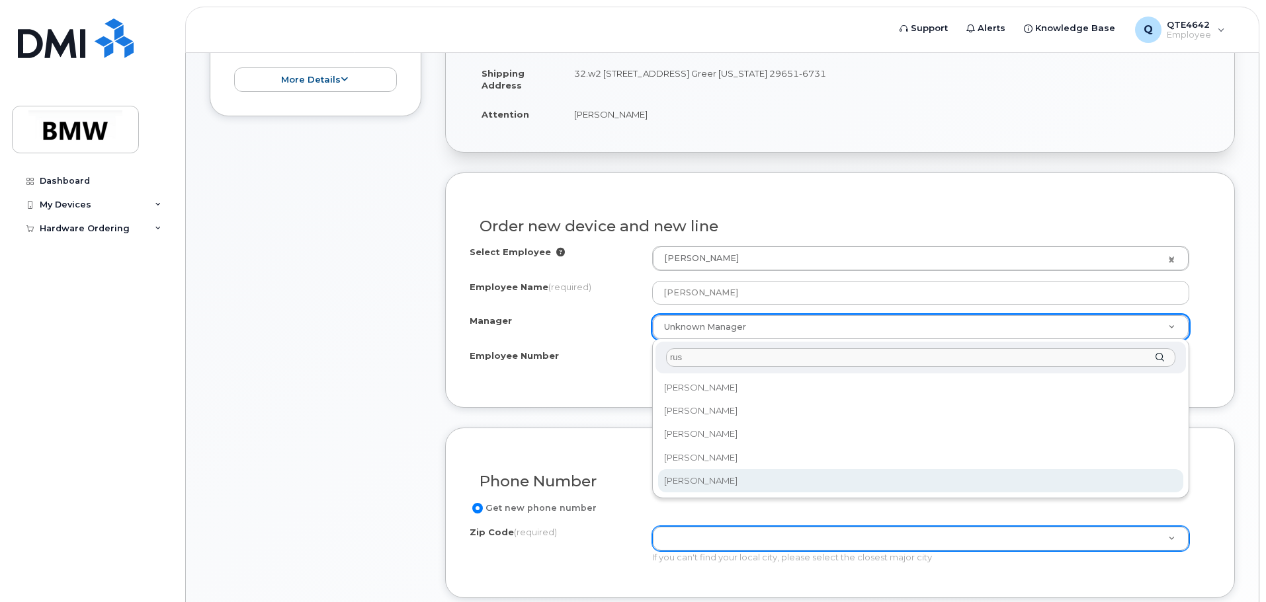
type input "rus"
select select "1895464"
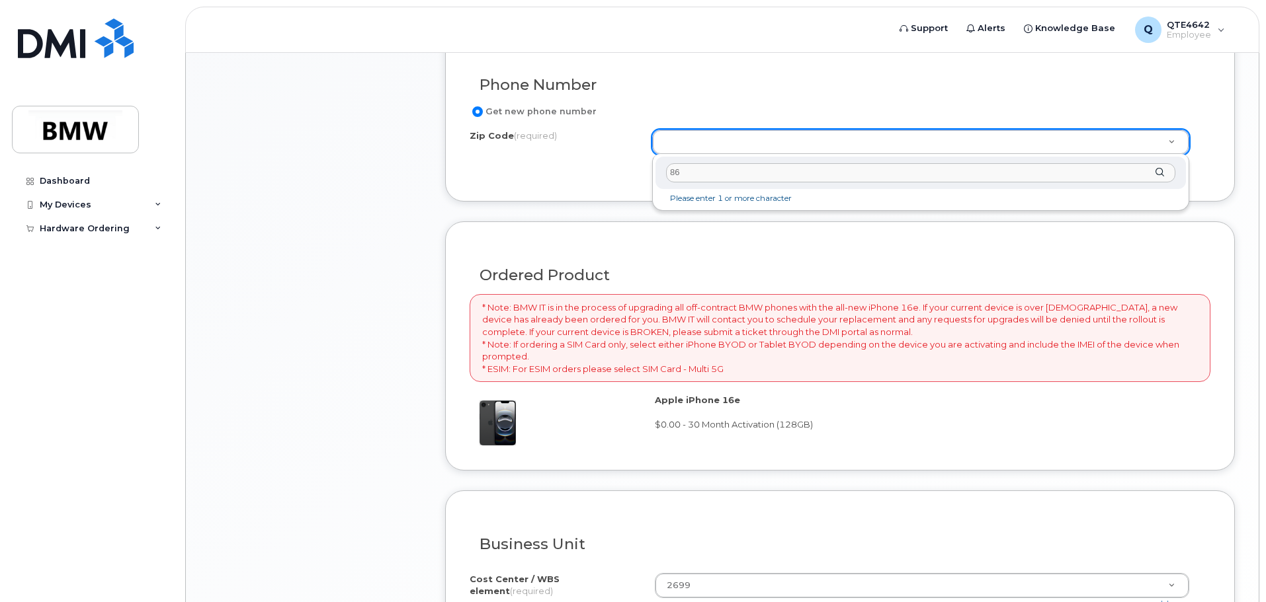
type input "8"
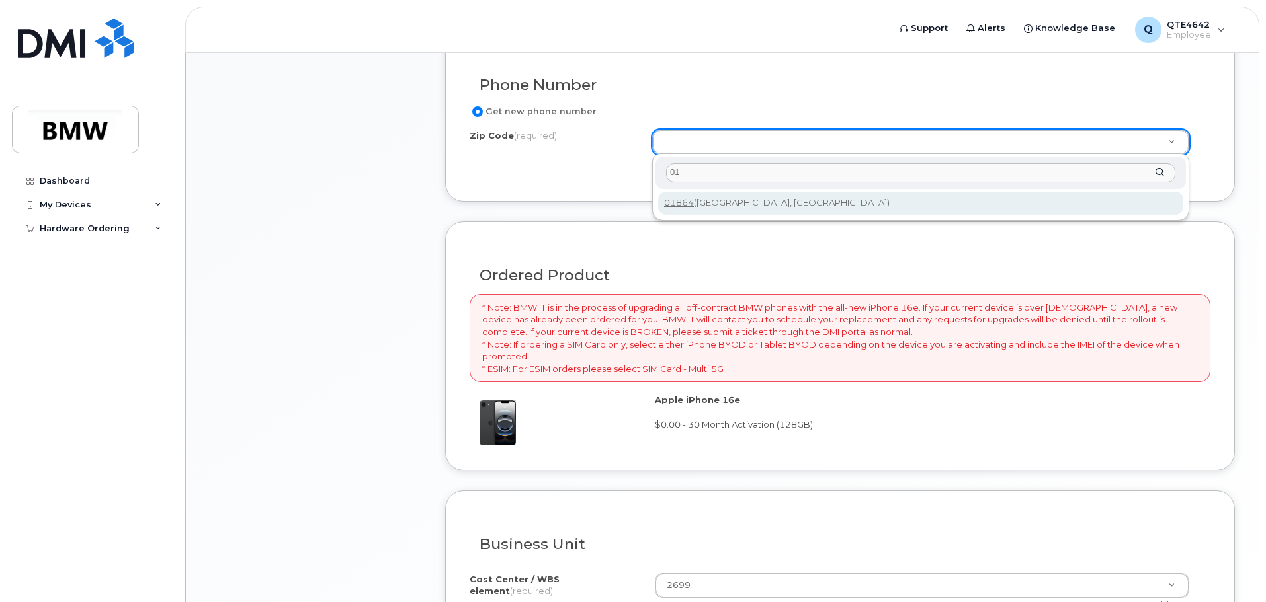
type input "0"
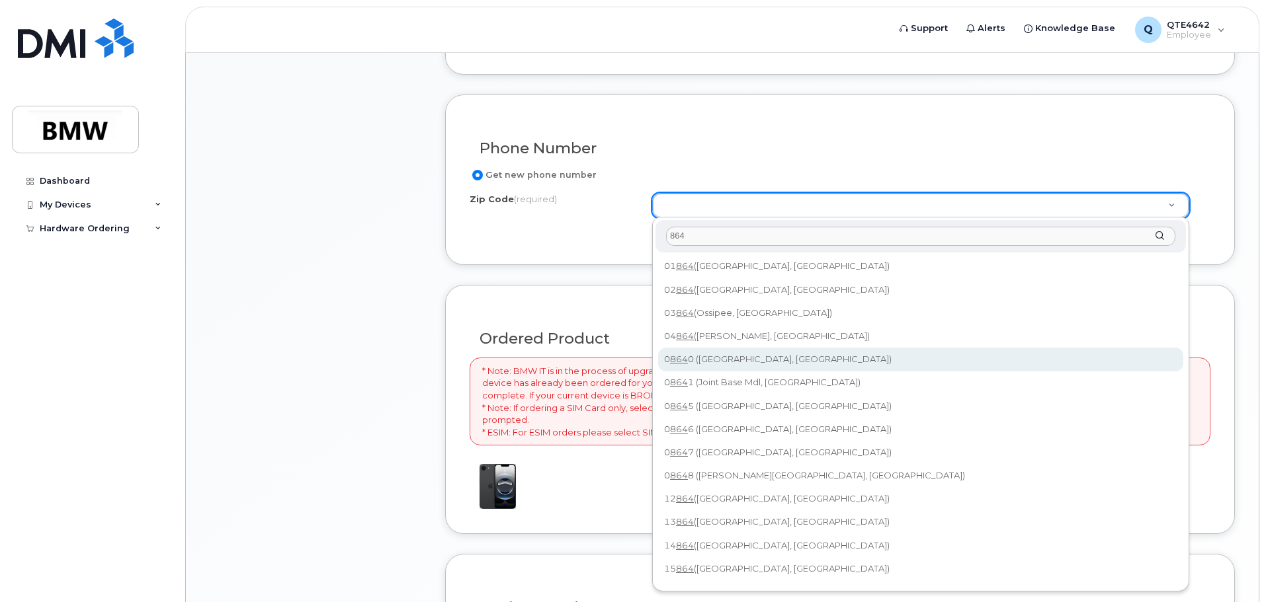
scroll to position [727, 0]
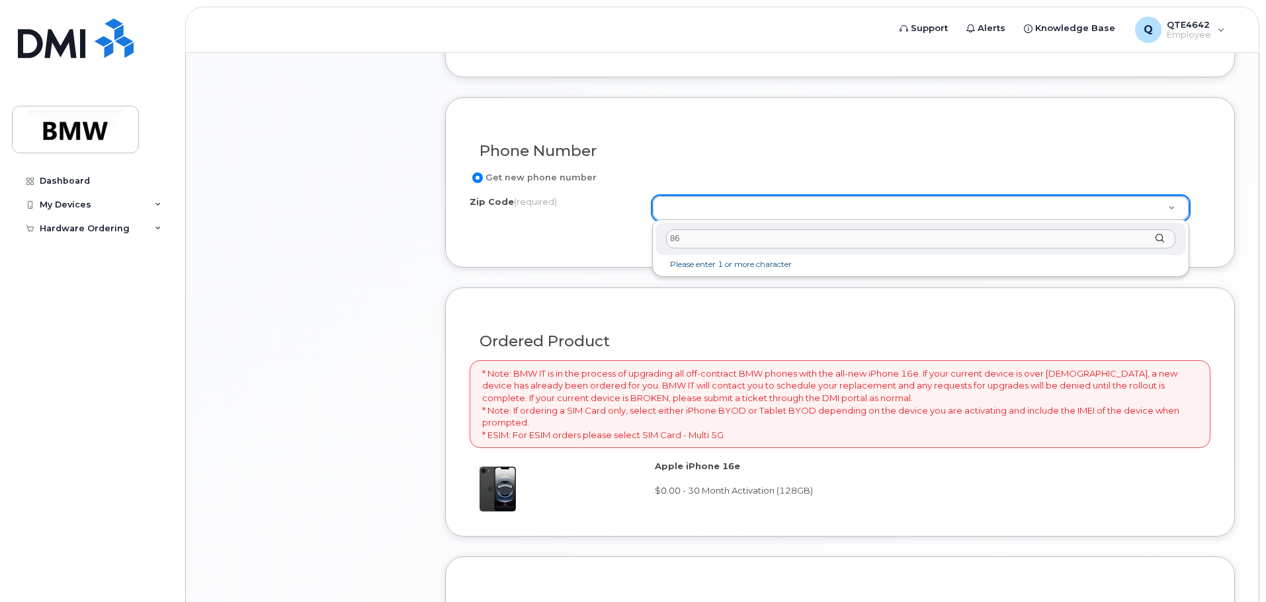
type input "8"
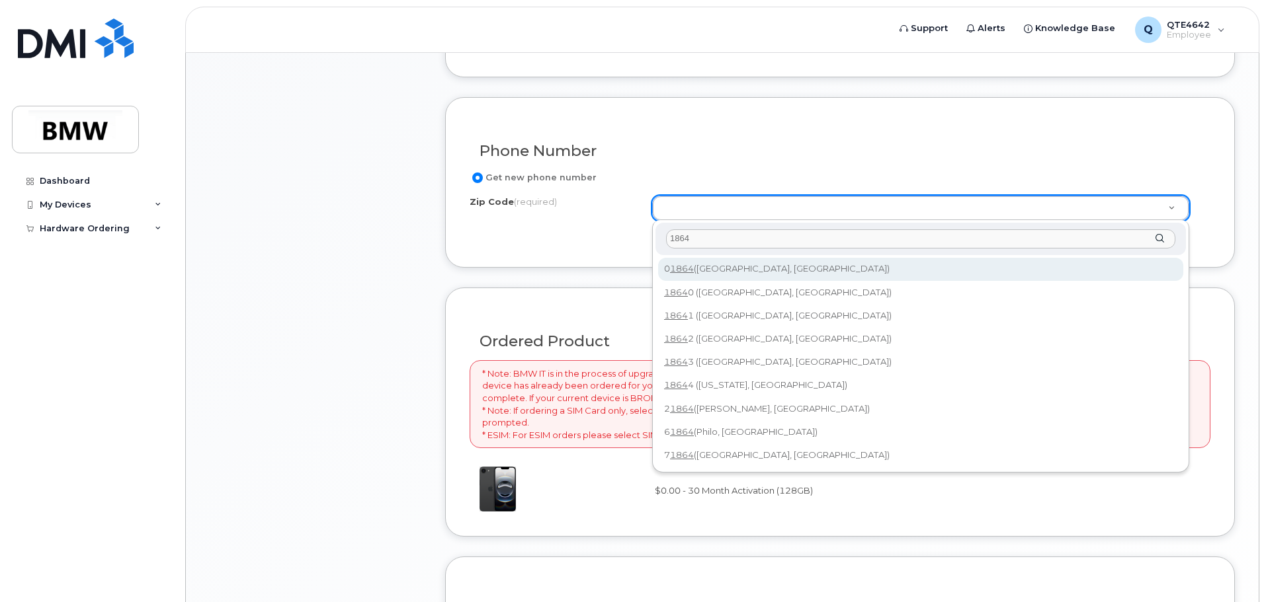
type input "1864"
type input "01864 (North Reading, MA)"
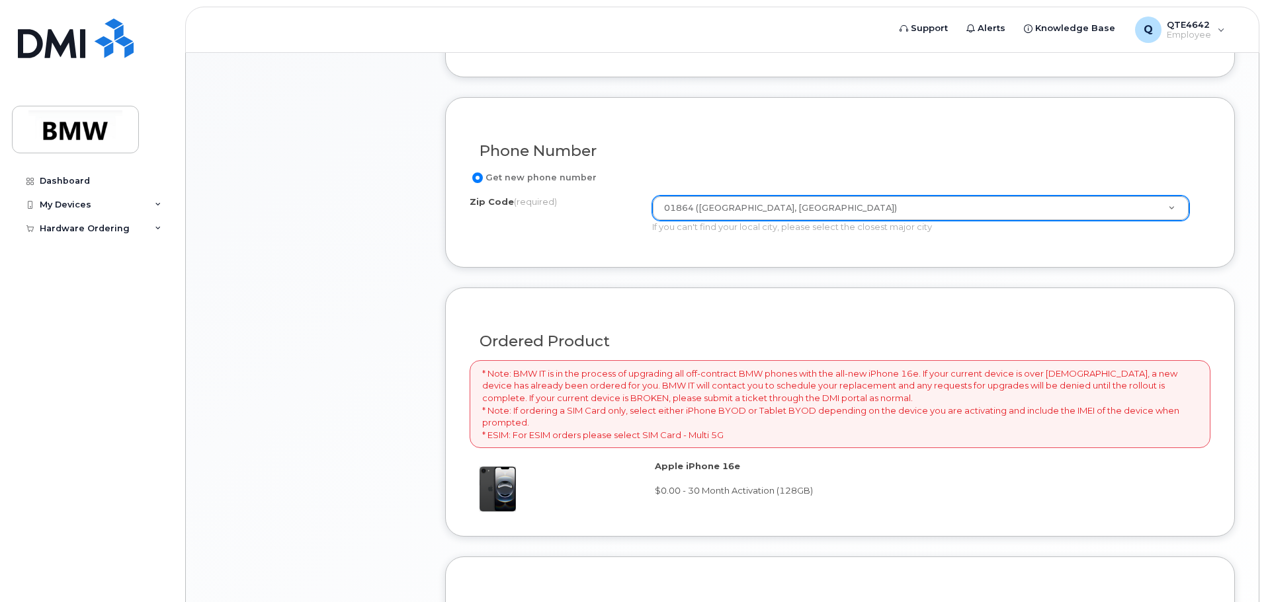
click at [700, 262] on div "Phone Number Get new phone number Zip Code (required) 01864 (North Reading, MA)…" at bounding box center [840, 182] width 790 height 171
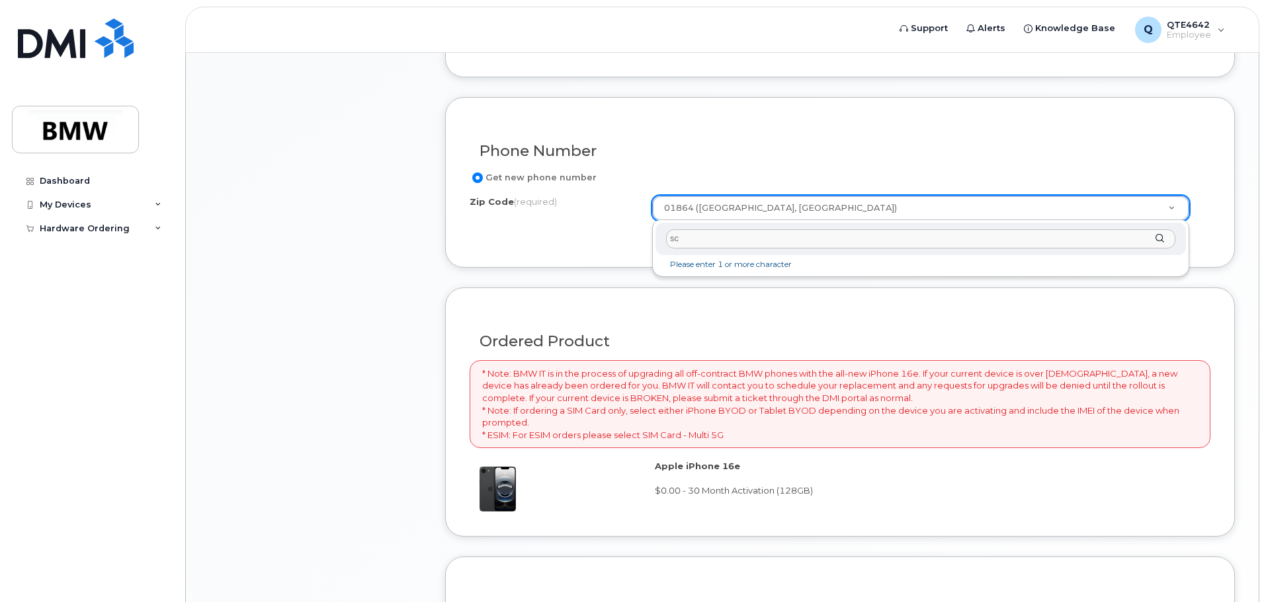
type input "s"
type input "8"
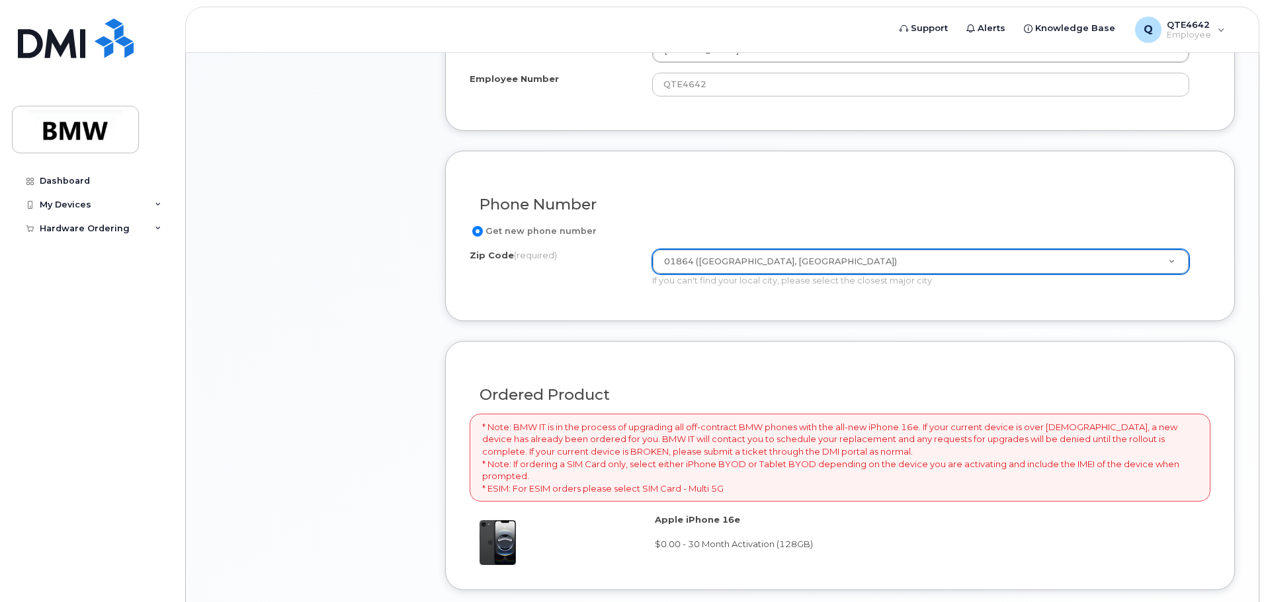
scroll to position [661, 0]
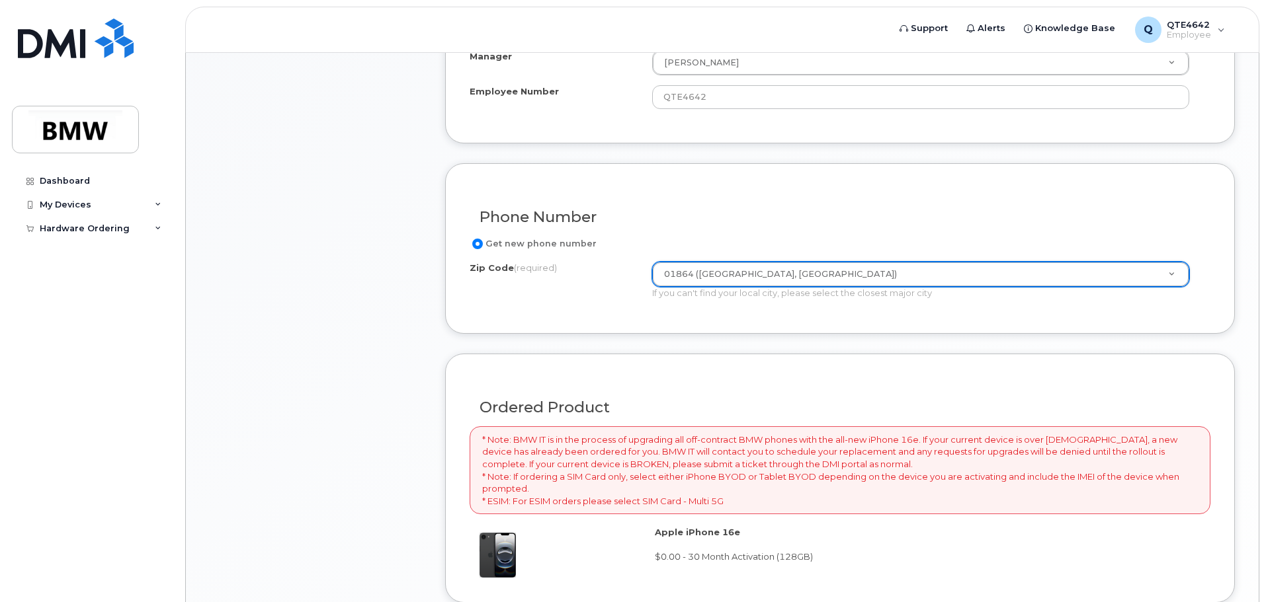
drag, startPoint x: 801, startPoint y: 270, endPoint x: 409, endPoint y: 276, distance: 392.2
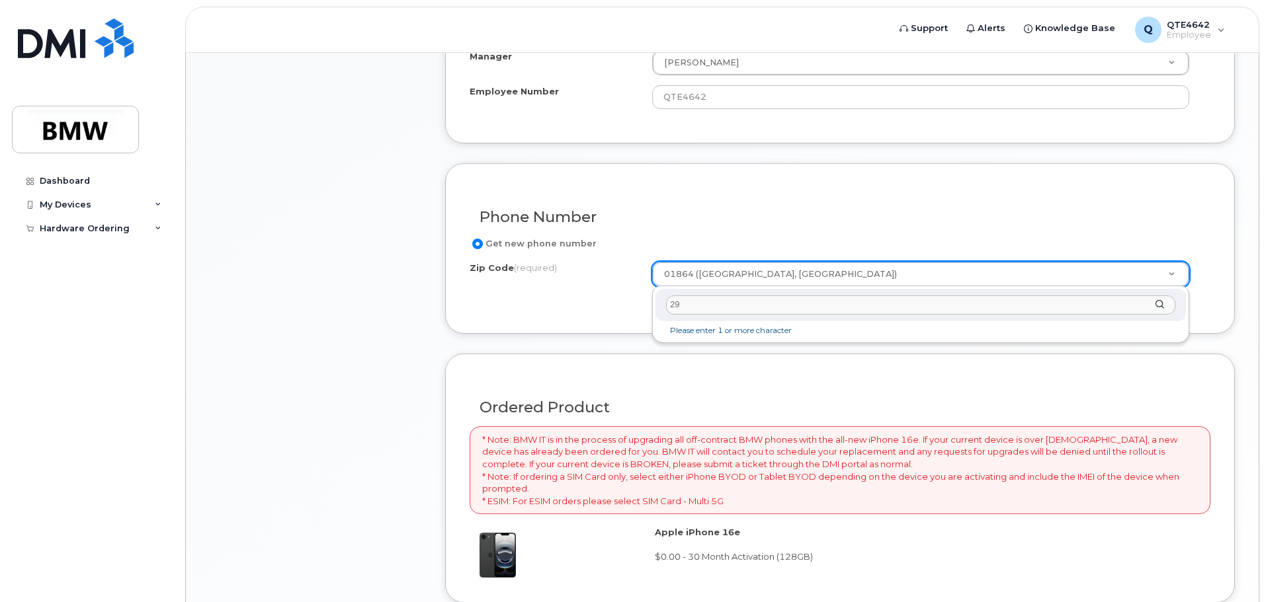
type input "2"
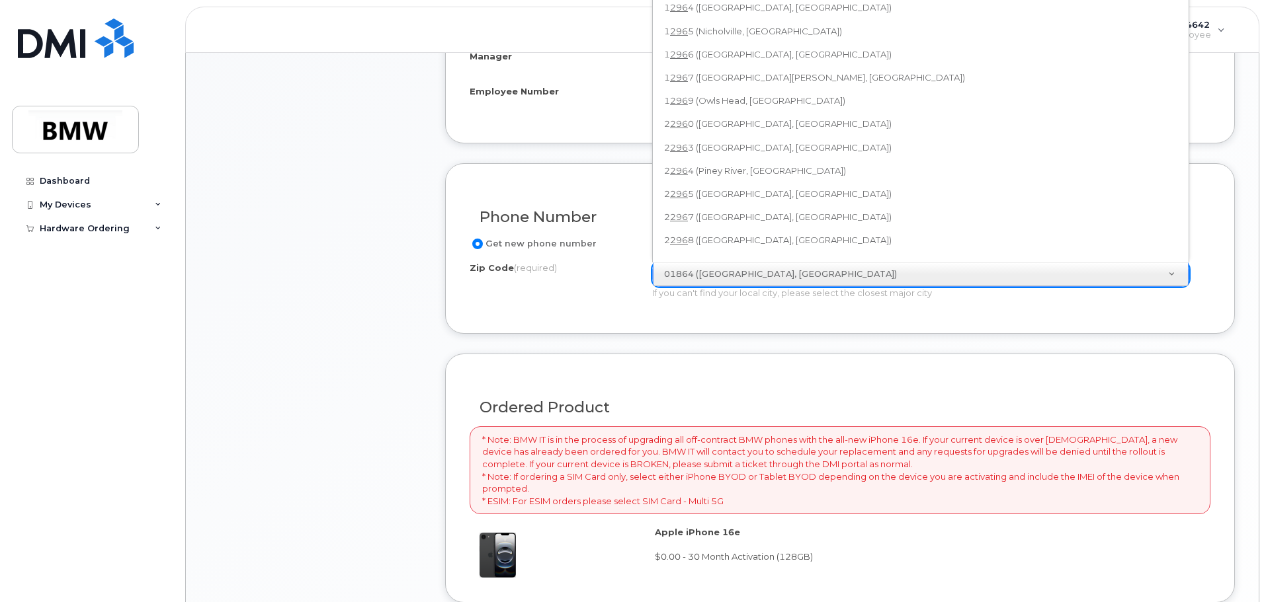
scroll to position [563, 0]
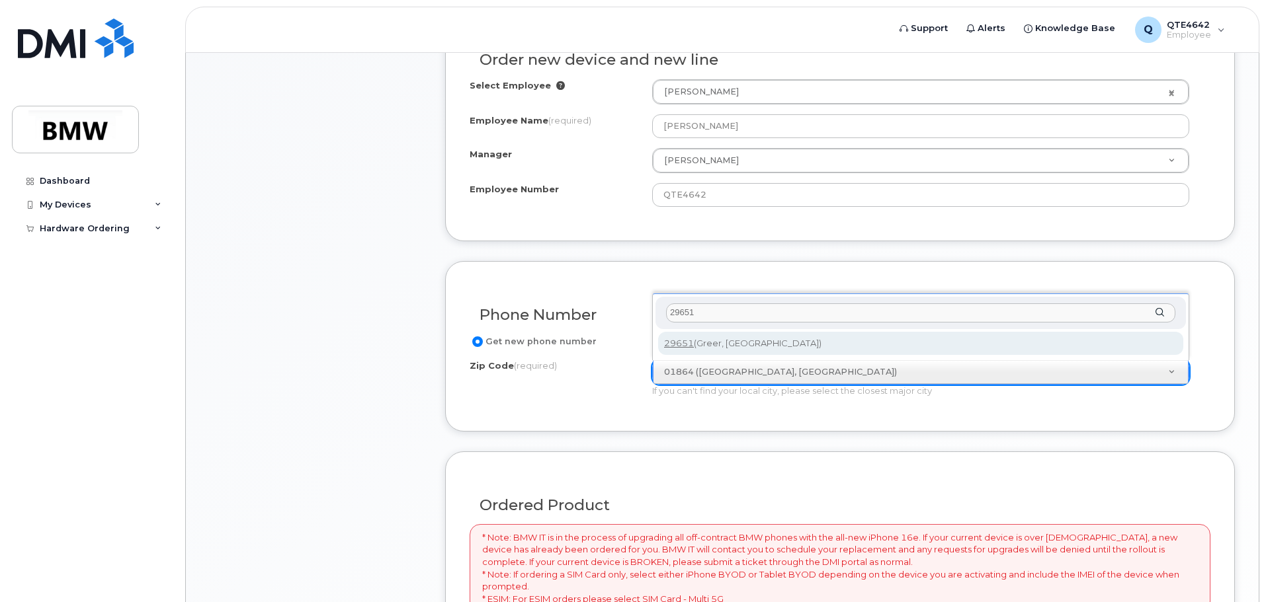
type input "29651"
type input "29651 (Greer, SC)"
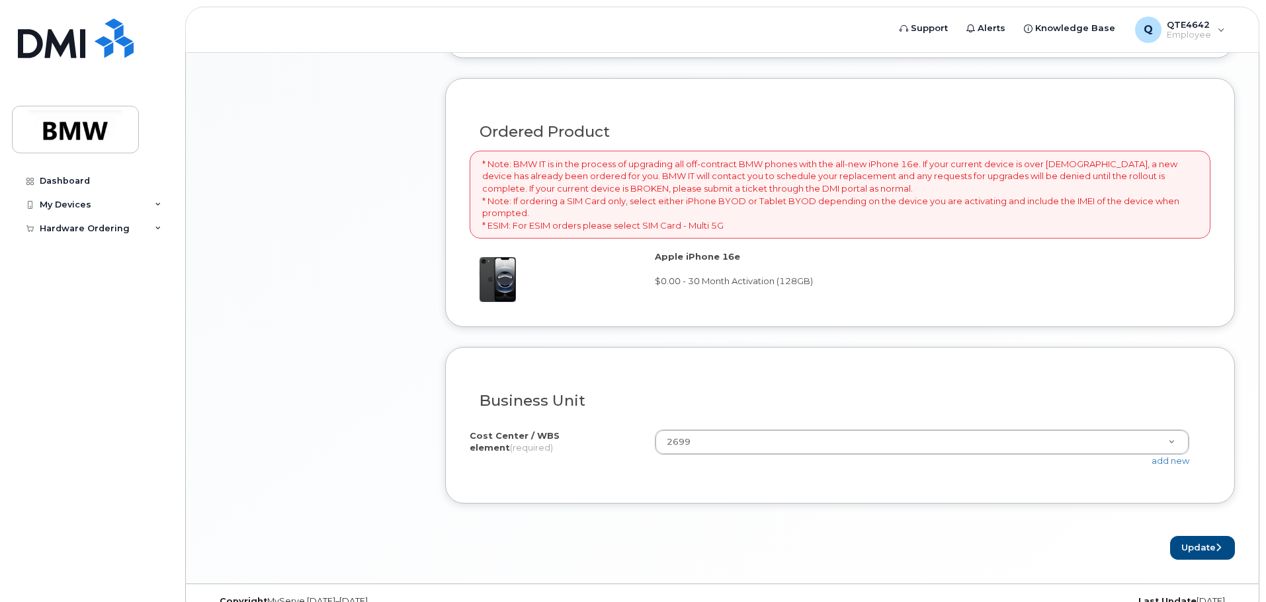
scroll to position [960, 0]
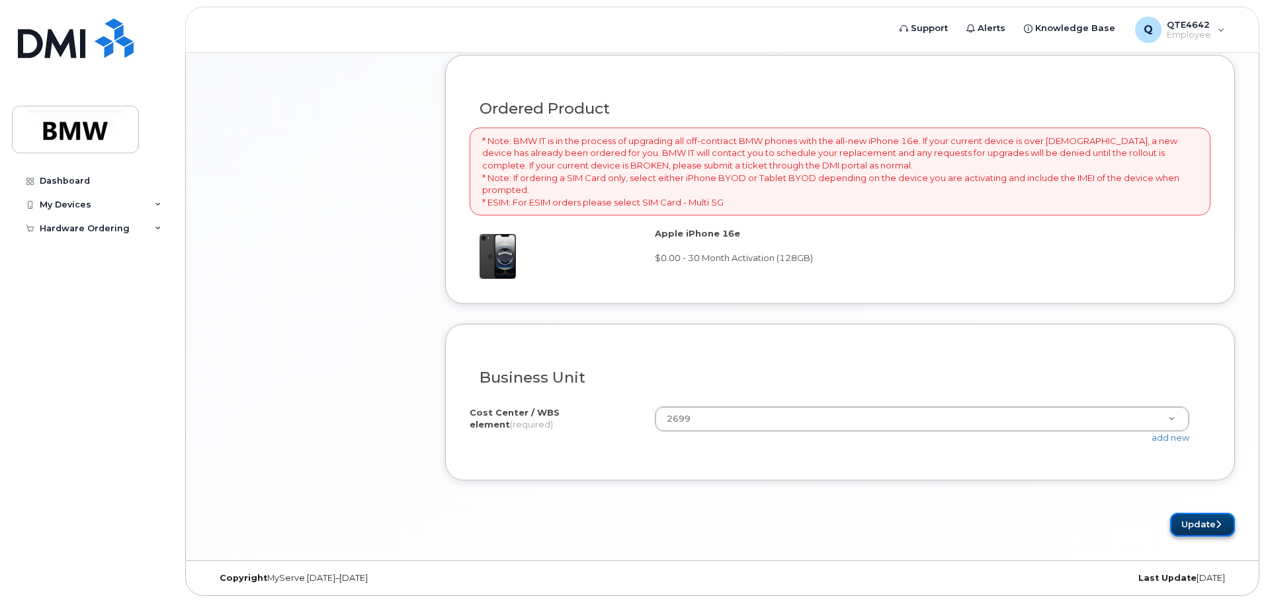
click at [1189, 515] on button "Update" at bounding box center [1202, 525] width 65 height 24
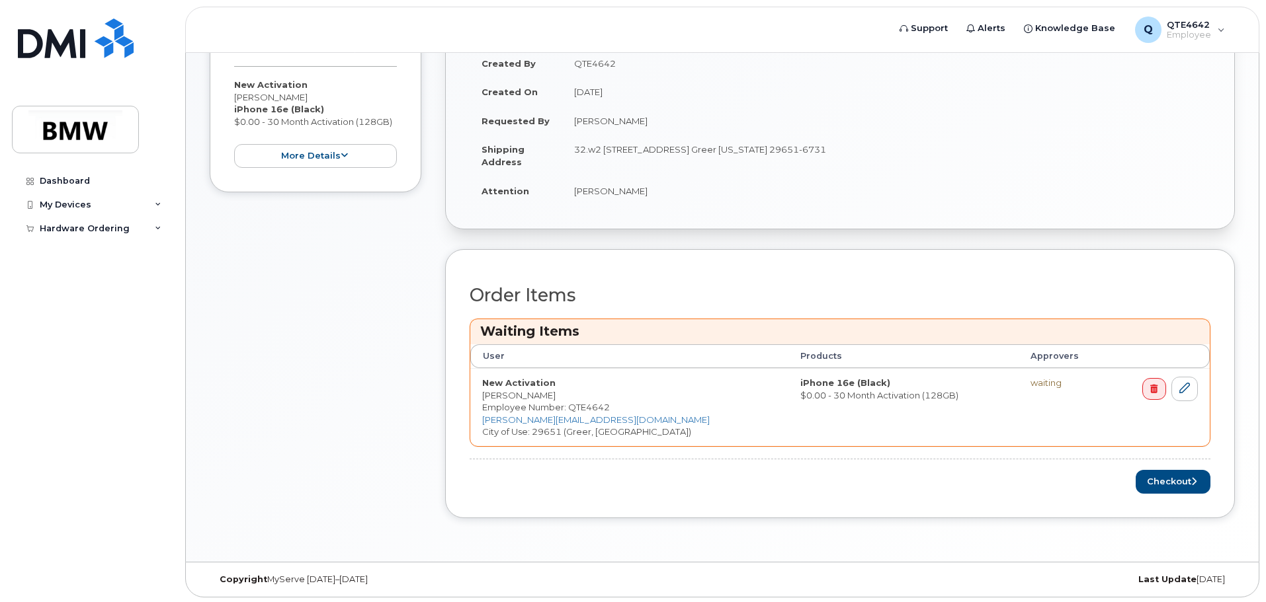
scroll to position [379, 0]
click at [1168, 477] on button "Checkout" at bounding box center [1172, 480] width 75 height 24
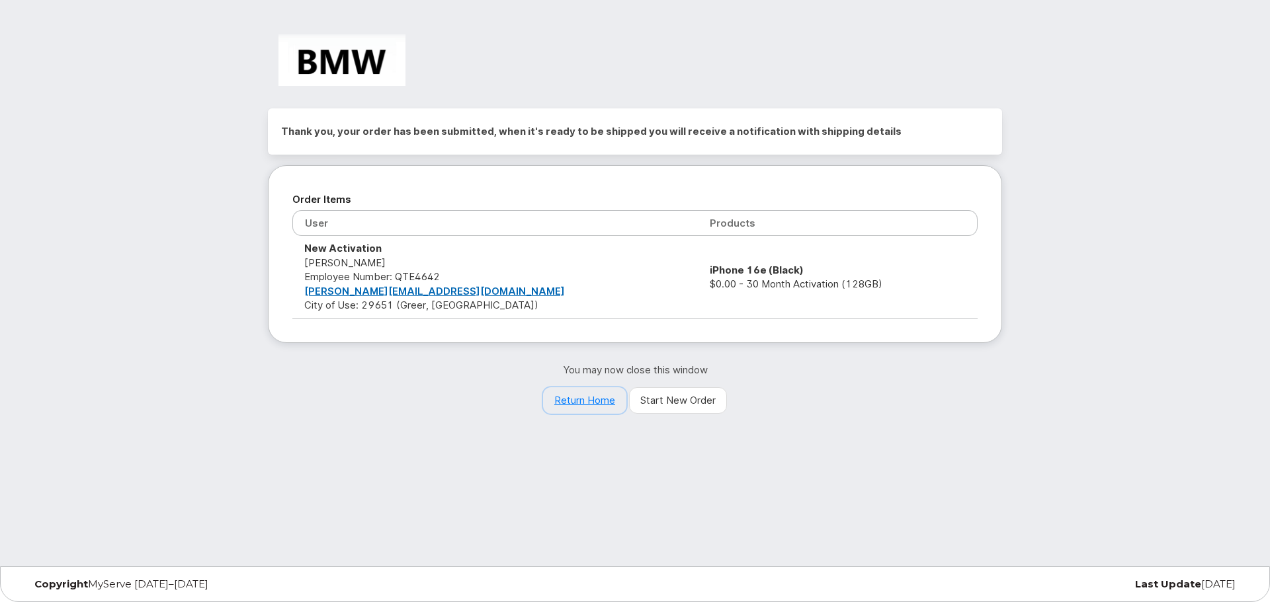
click at [561, 399] on link "Return Home" at bounding box center [584, 400] width 83 height 26
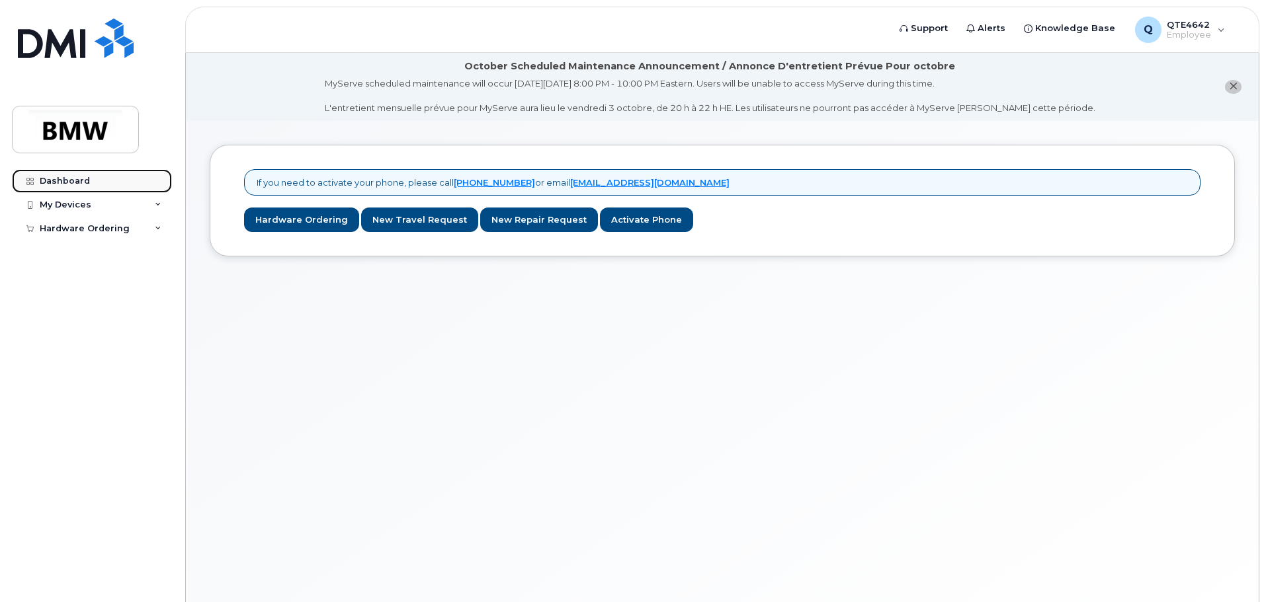
click at [50, 186] on link "Dashboard" at bounding box center [92, 181] width 160 height 24
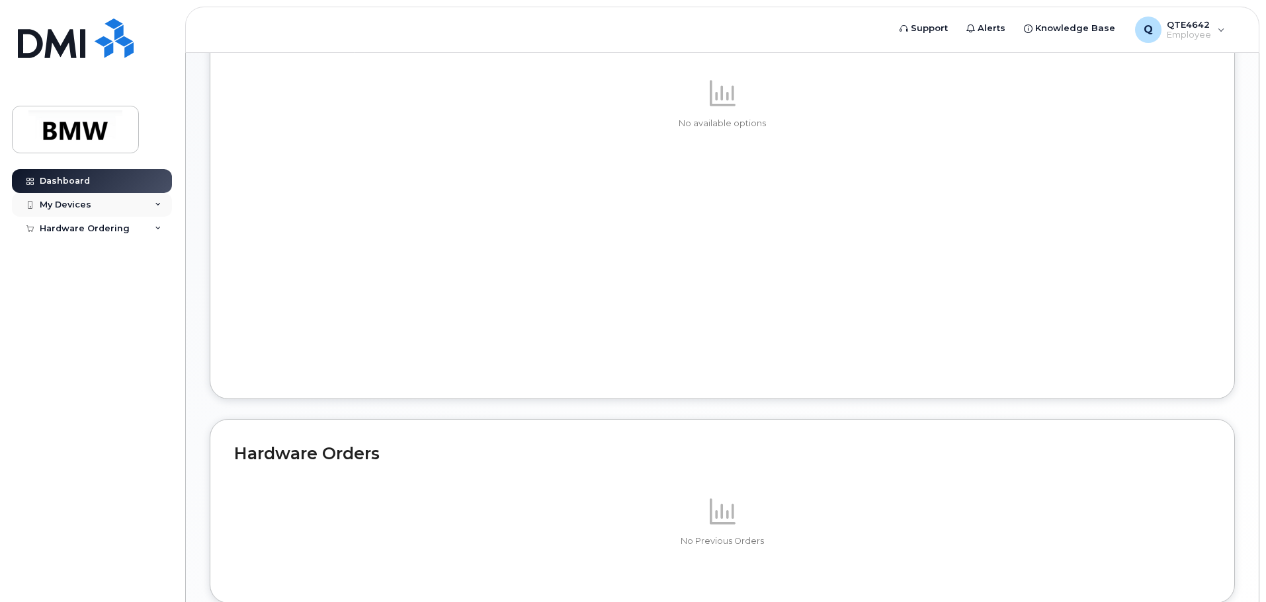
scroll to position [498, 0]
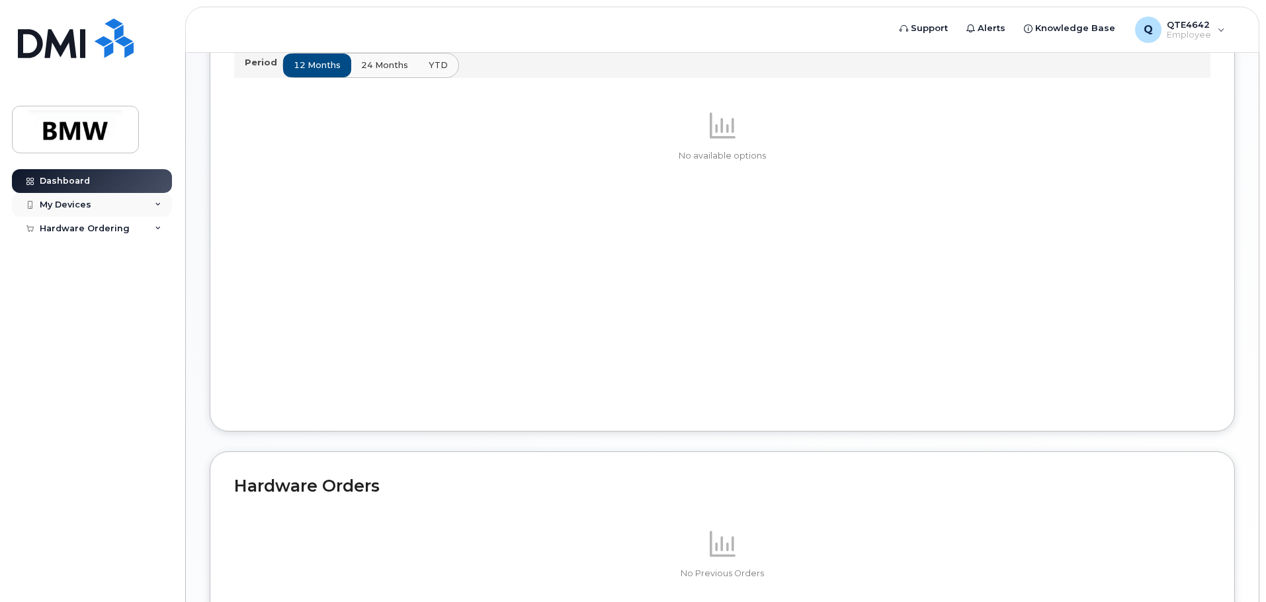
click at [104, 204] on div "My Devices" at bounding box center [92, 205] width 160 height 24
click at [499, 288] on div "No available options" at bounding box center [722, 259] width 976 height 298
